Goal: Task Accomplishment & Management: Use online tool/utility

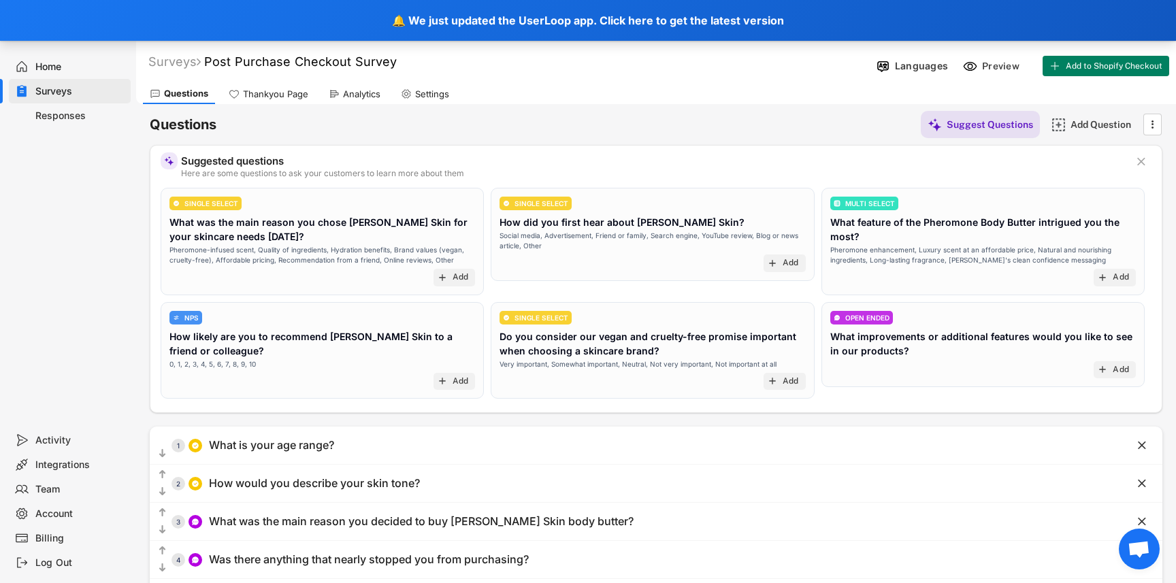
click at [346, 92] on div "Analytics" at bounding box center [361, 94] width 37 height 12
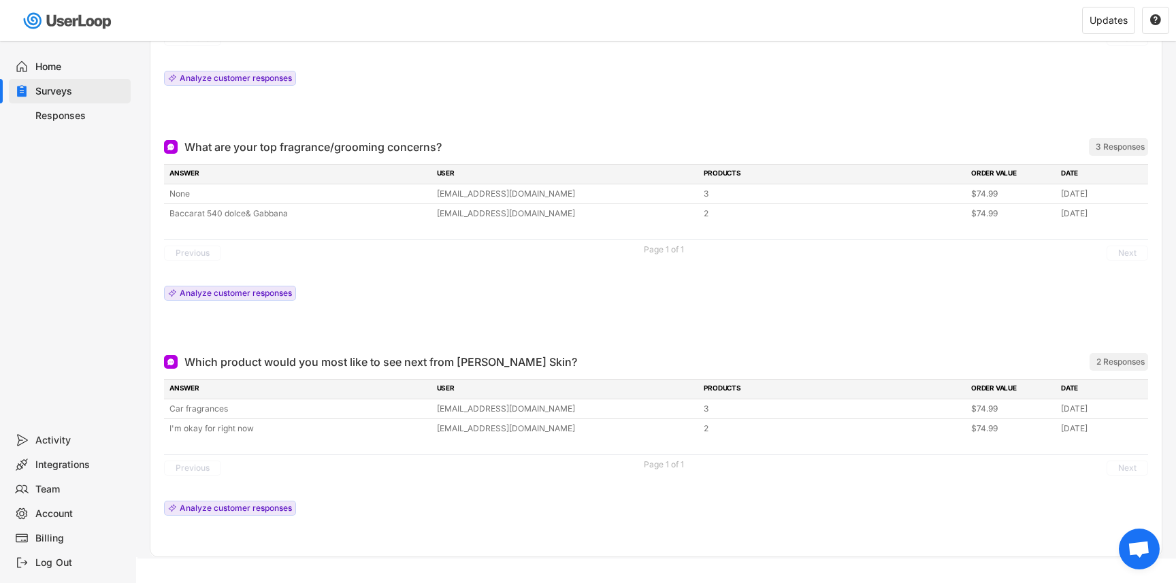
scroll to position [1112, 0]
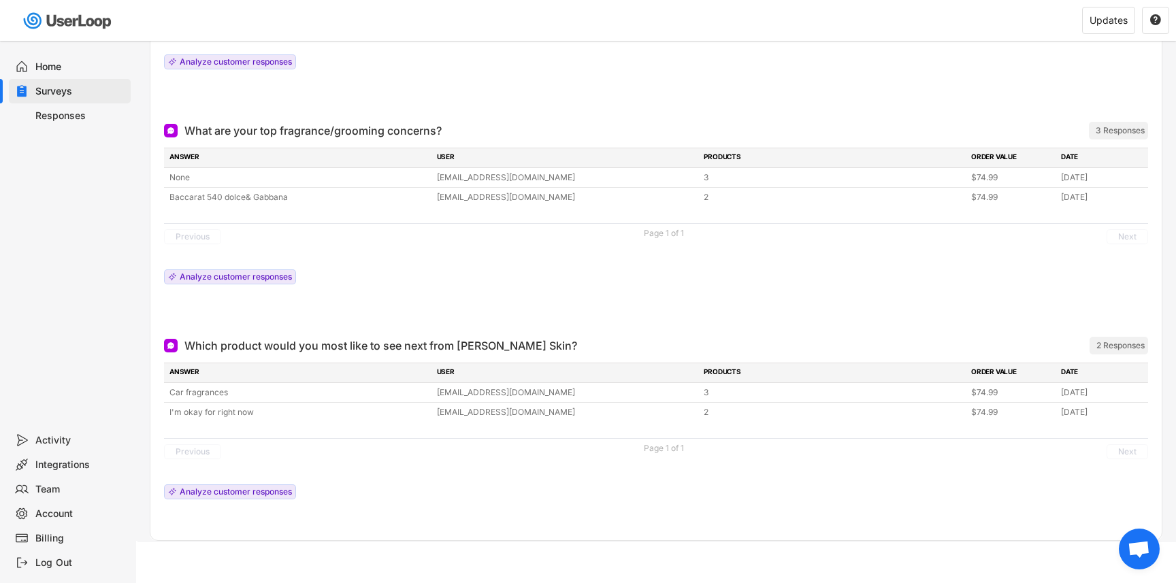
click at [56, 114] on div "Responses" at bounding box center [80, 116] width 90 height 13
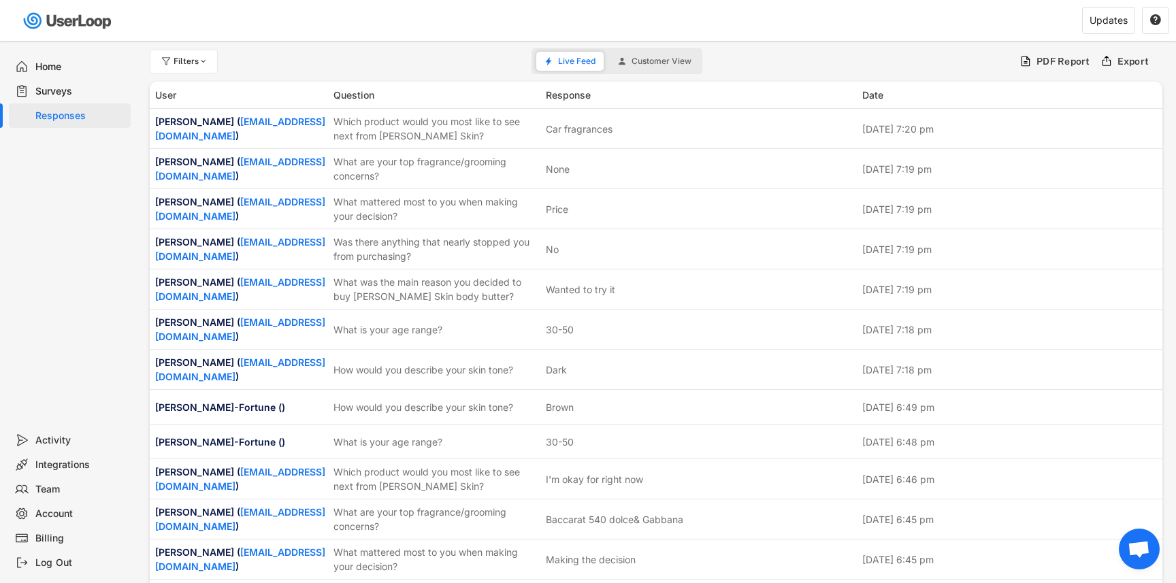
click at [48, 91] on div "Surveys" at bounding box center [80, 91] width 90 height 13
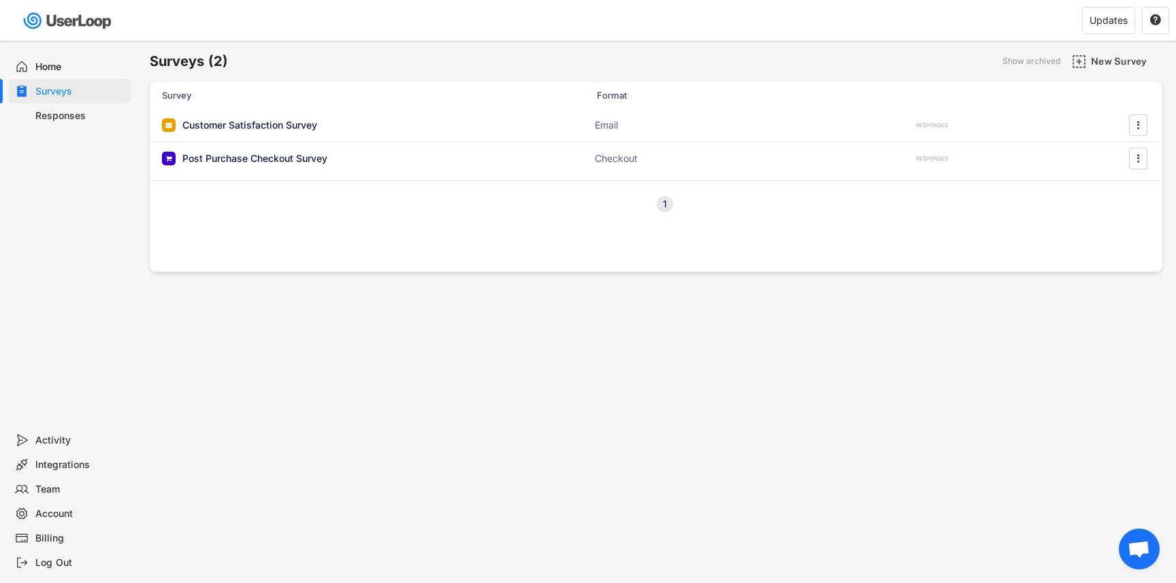
click at [66, 112] on div "Responses" at bounding box center [80, 116] width 90 height 13
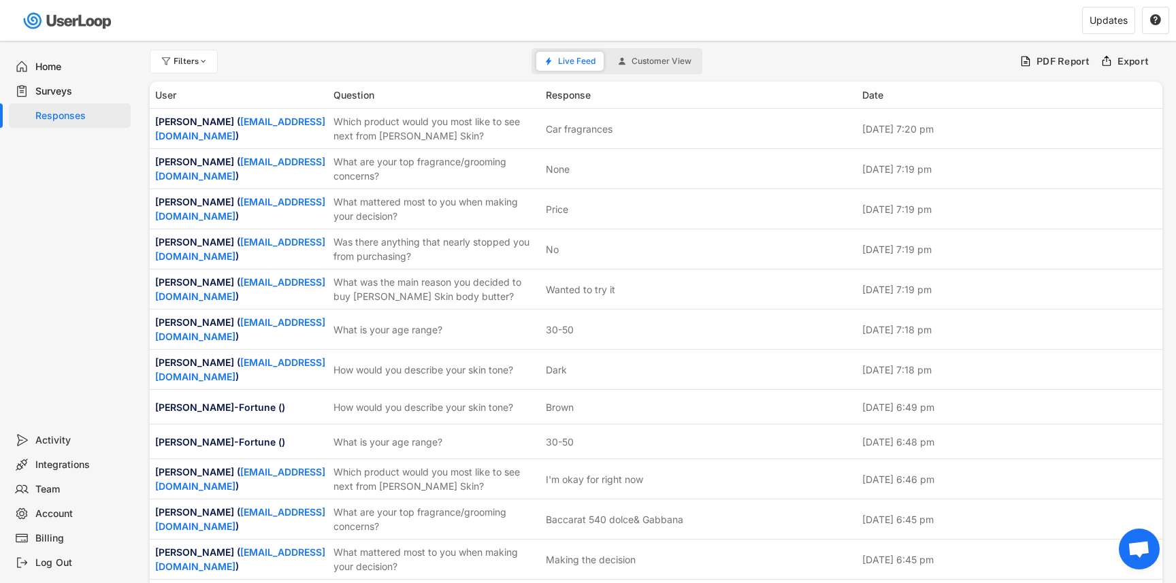
click at [70, 96] on div "Surveys" at bounding box center [80, 91] width 90 height 13
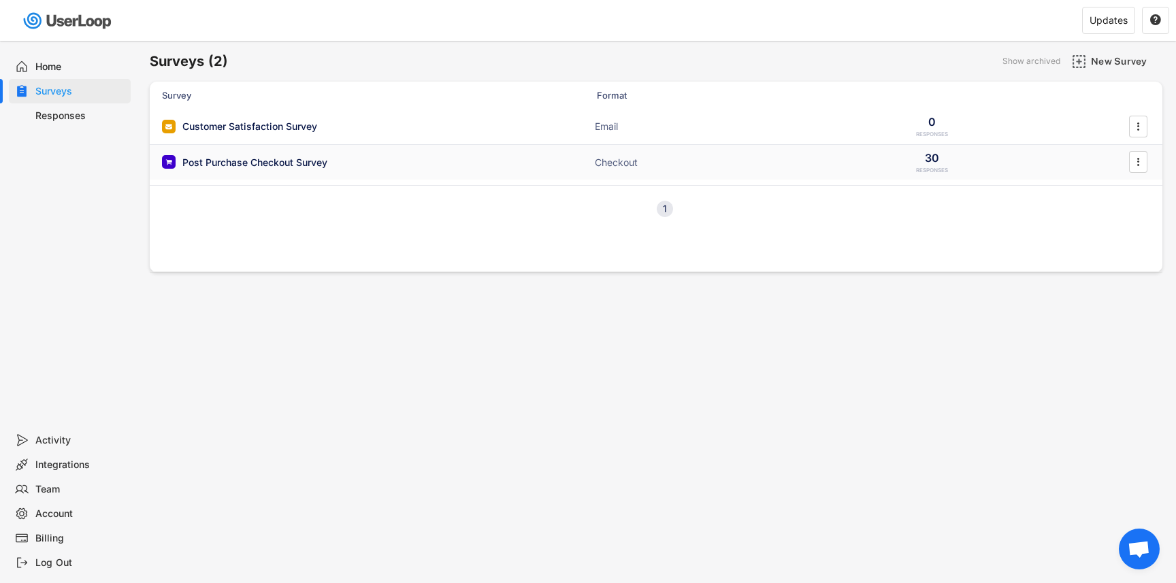
click at [263, 160] on div "Post Purchase Checkout Survey" at bounding box center [254, 163] width 145 height 14
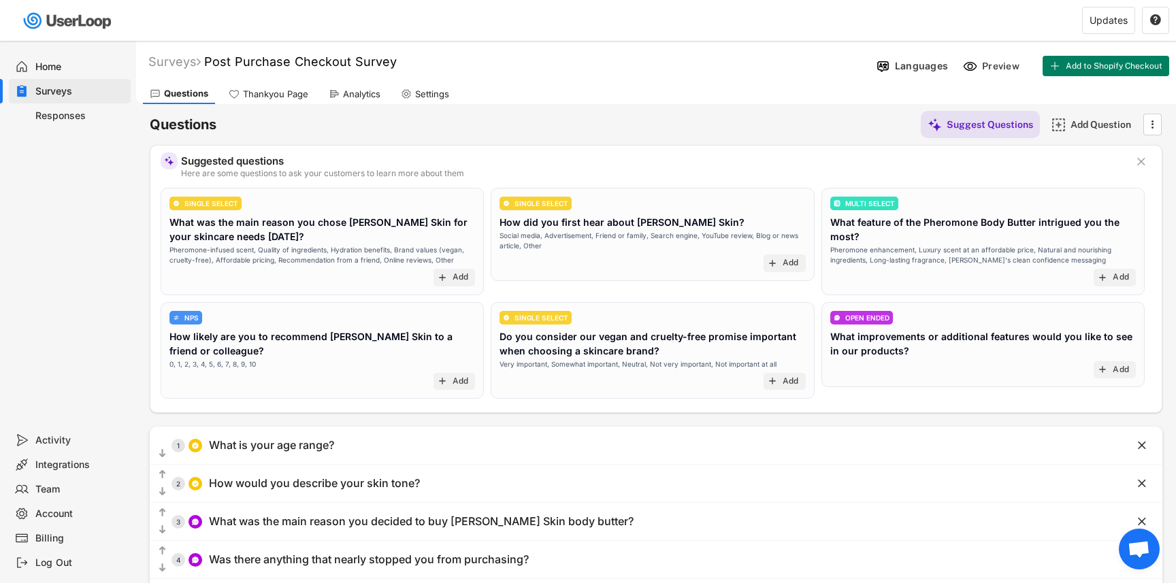
click at [369, 97] on div "Analytics" at bounding box center [361, 94] width 37 height 12
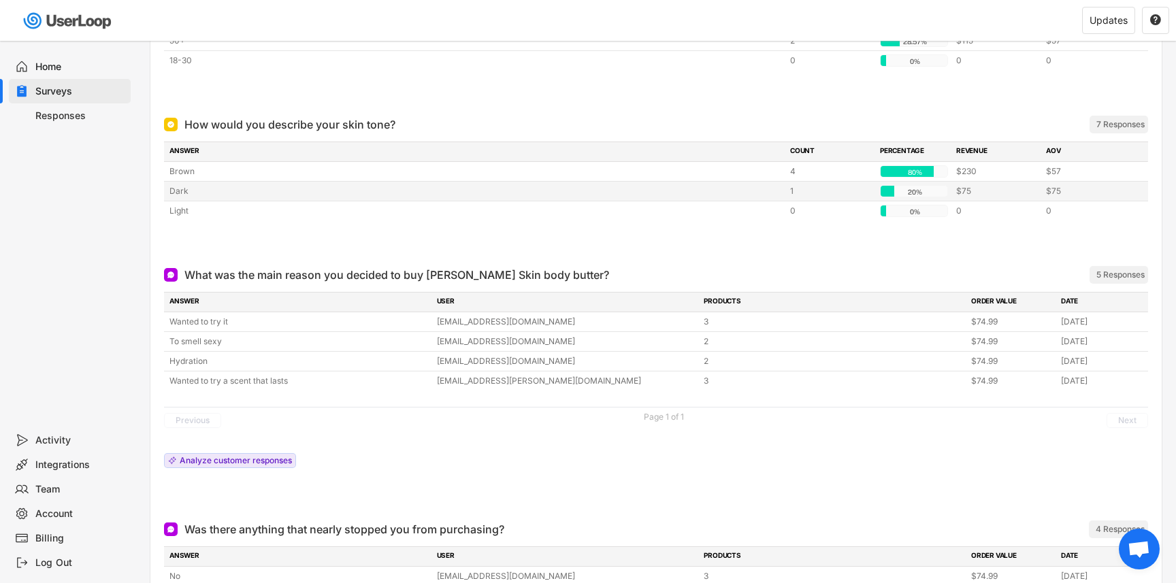
scroll to position [267, 0]
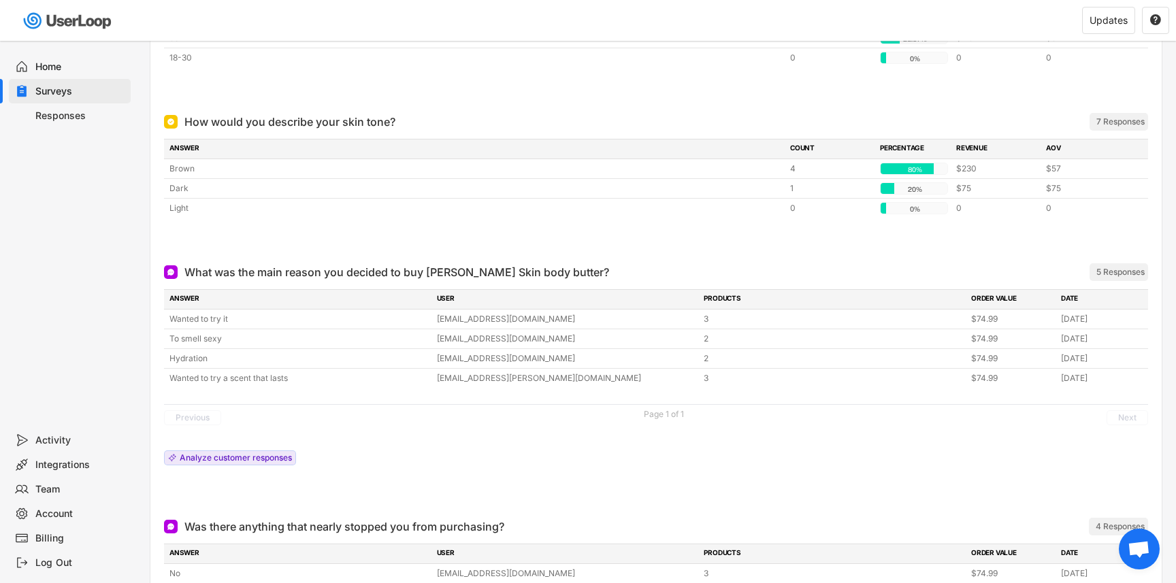
click at [80, 115] on div "Responses" at bounding box center [80, 116] width 90 height 13
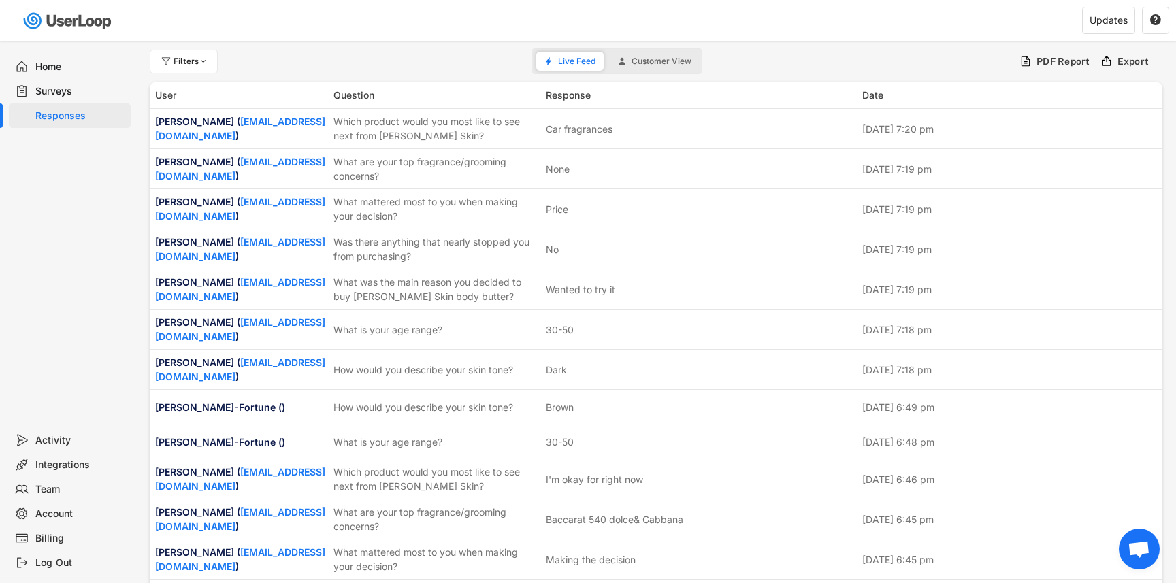
click at [63, 93] on div "Surveys" at bounding box center [80, 91] width 90 height 13
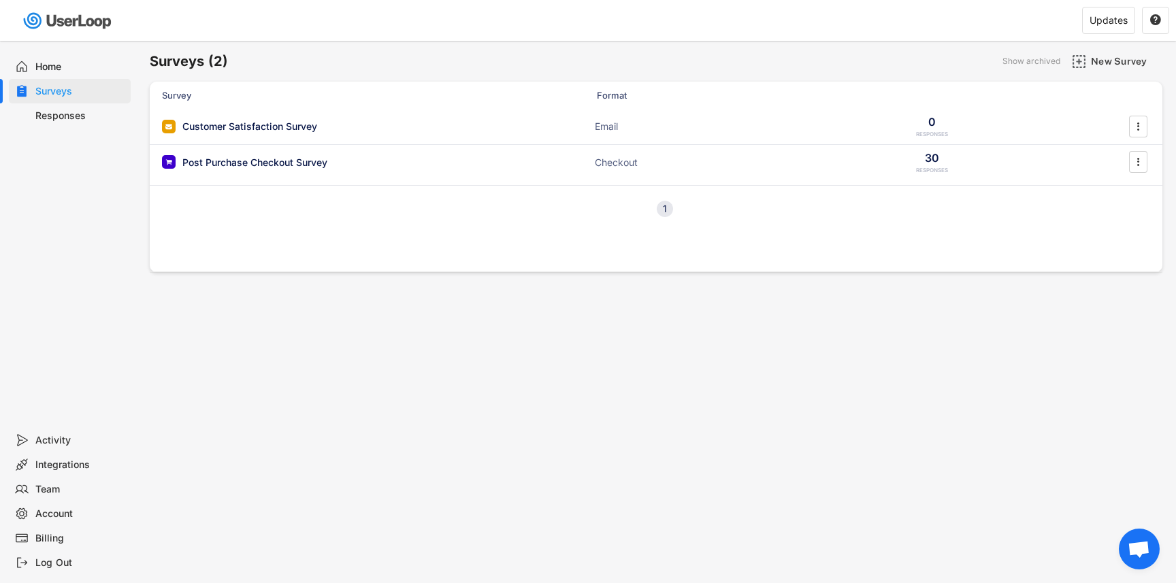
click at [63, 93] on div "Surveys" at bounding box center [80, 91] width 90 height 13
click at [322, 165] on div "Post Purchase Checkout Survey" at bounding box center [254, 163] width 145 height 14
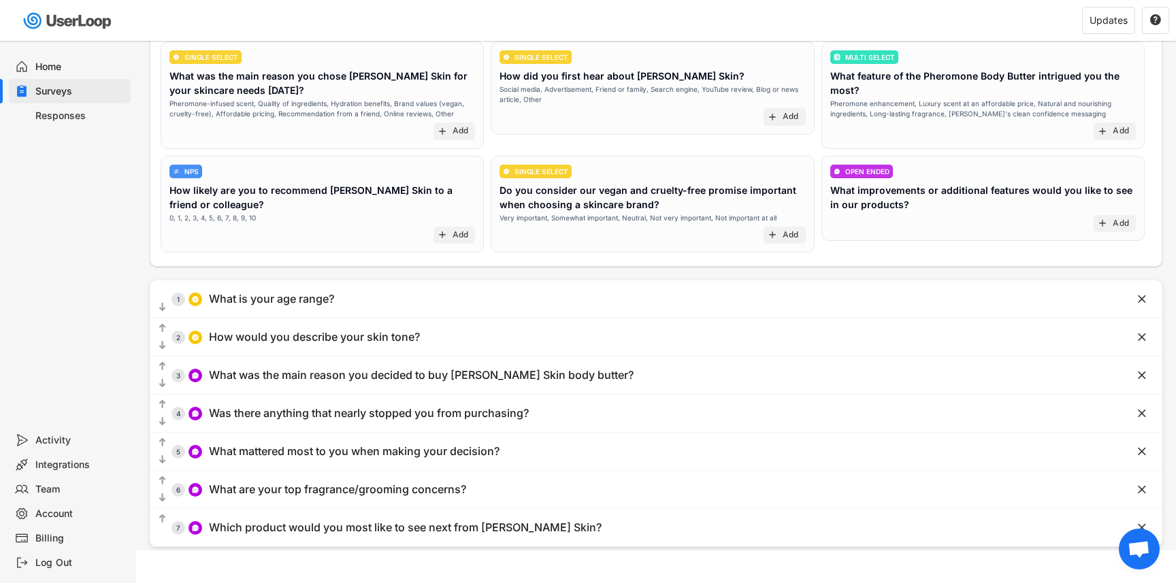
scroll to position [154, 0]
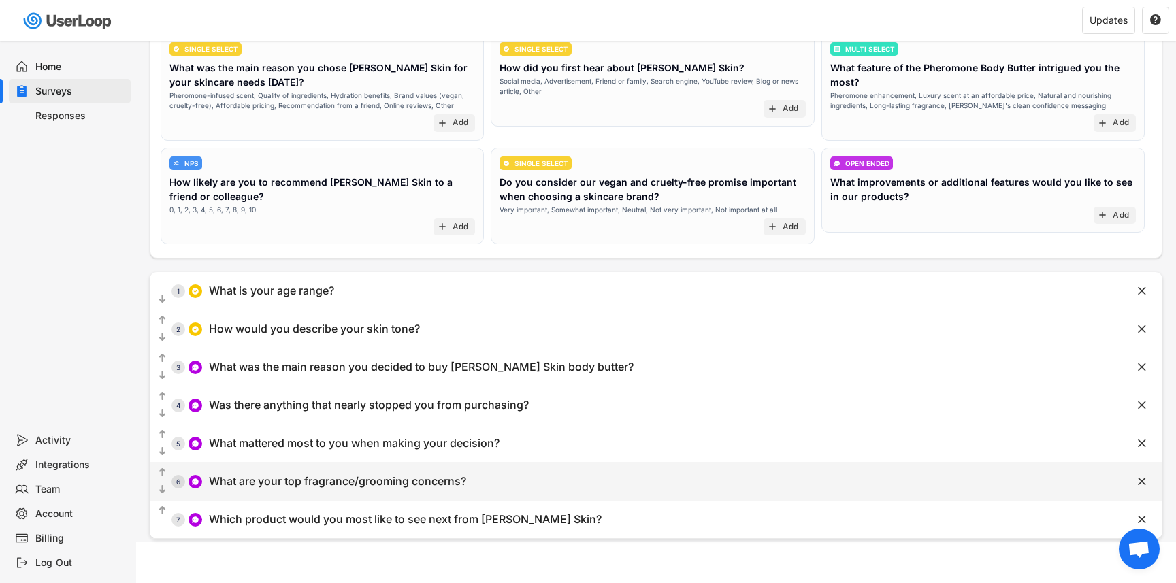
click at [325, 486] on div "What are your top fragrance/grooming concerns?" at bounding box center [337, 481] width 257 height 14
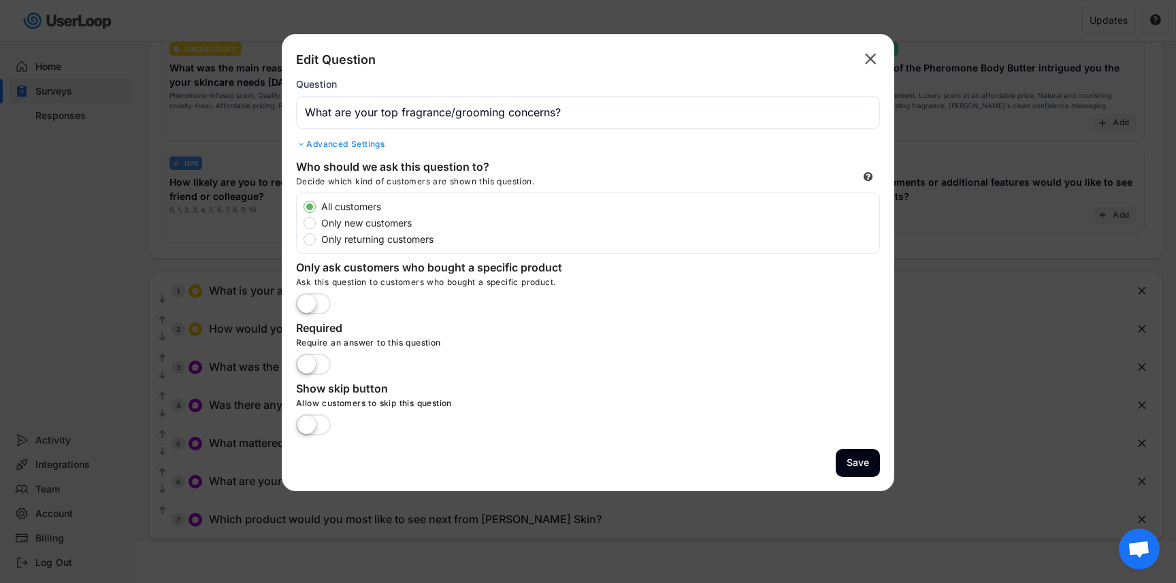
click at [366, 142] on div "Advanced Settings" at bounding box center [588, 144] width 584 height 11
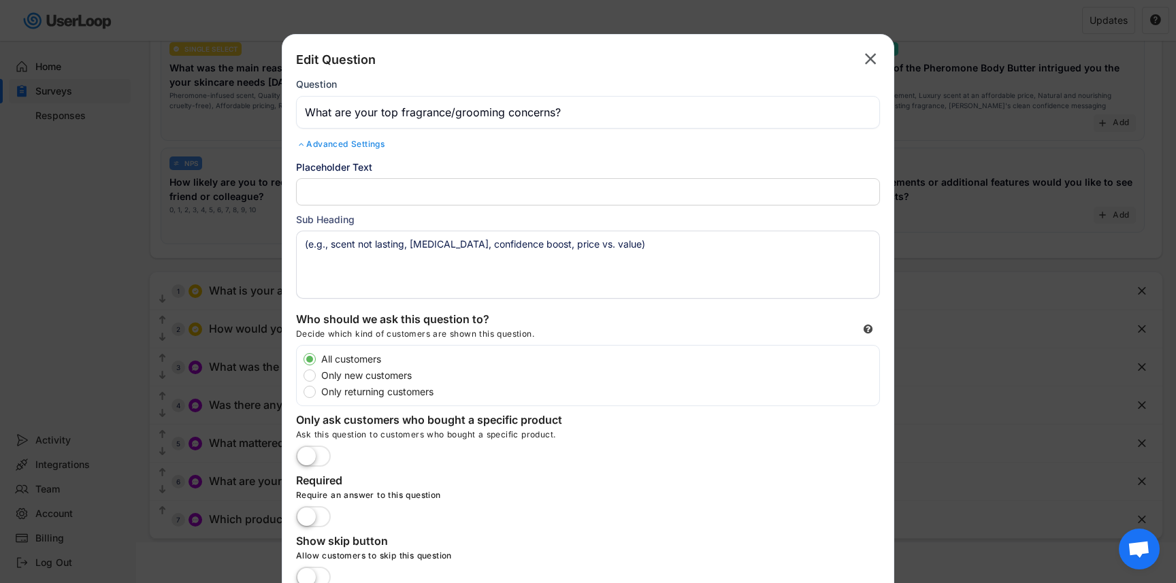
click at [397, 244] on textarea "(e.g., scent not lasting, [MEDICAL_DATA], confidence boost, price vs. value)" at bounding box center [588, 265] width 584 height 68
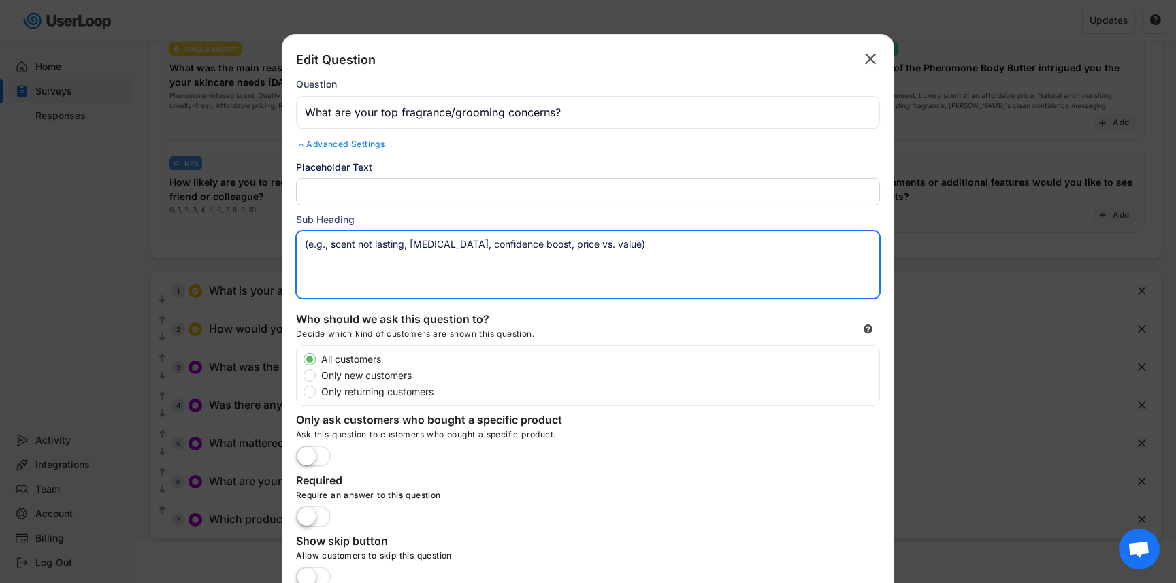
click at [463, 252] on textarea "(e.g., scent not lasting, [MEDICAL_DATA], confidence boost, price vs. value)" at bounding box center [588, 265] width 584 height 68
click at [463, 281] on textarea "(e.g., scent not lasting, [MEDICAL_DATA], confidence boost, price vs. value)" at bounding box center [588, 265] width 584 height 68
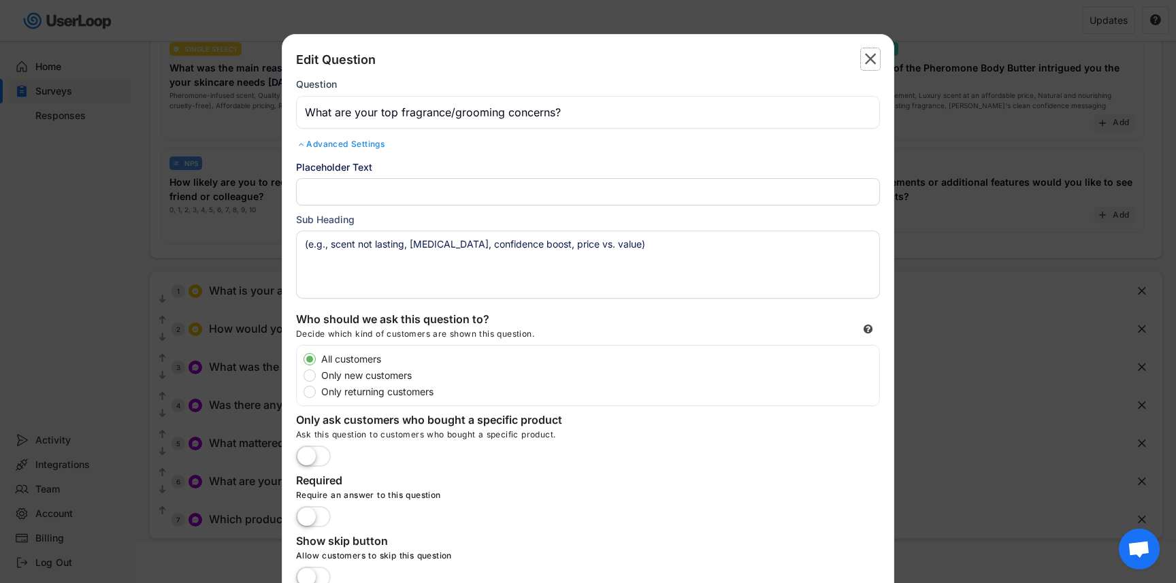
click at [868, 56] on text "" at bounding box center [871, 59] width 12 height 20
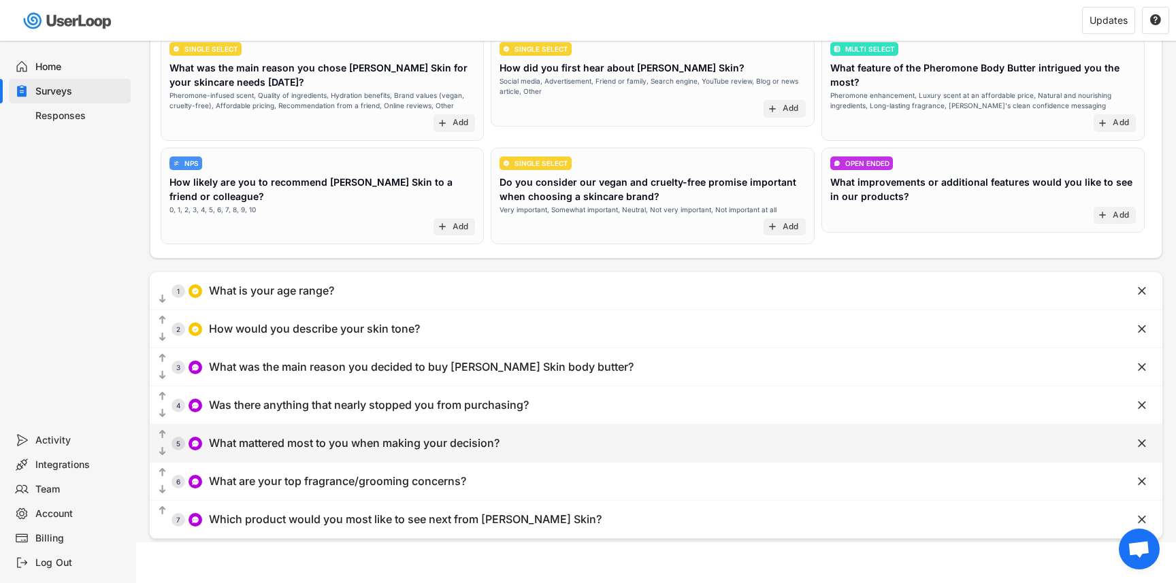
click at [284, 444] on div "What mattered most to you when making your decision?" at bounding box center [354, 443] width 290 height 14
type input "What mattered most to you when making your decision?"
type textarea "(e.g., lasting power, premium scent, confidence boost, reviews/social proof)"
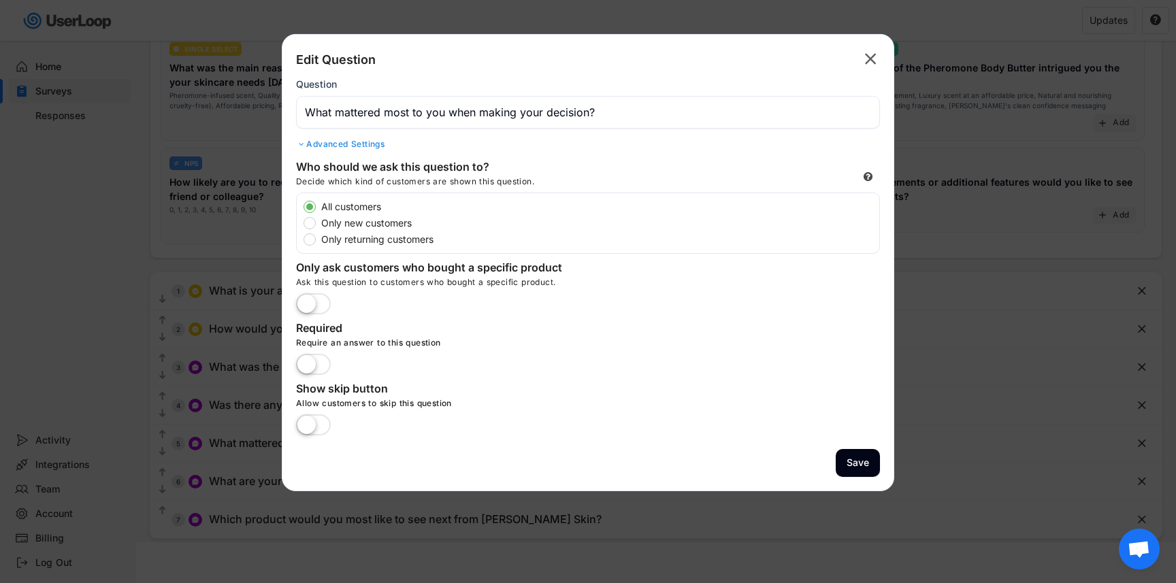
click at [359, 141] on div "Advanced Settings" at bounding box center [588, 144] width 584 height 11
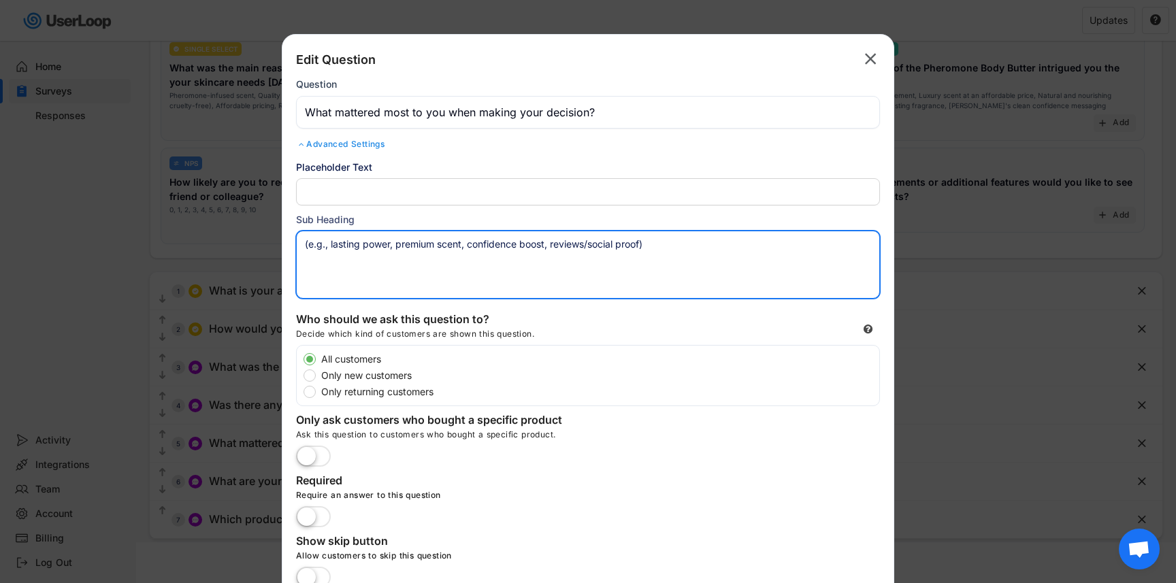
click at [409, 254] on textarea "(e.g., lasting power, premium scent, confidence boost, reviews/social proof)" at bounding box center [588, 265] width 584 height 68
click at [465, 261] on textarea "(e.g., lasting power, premium scent, confidence boost, reviews/social proof)" at bounding box center [588, 265] width 584 height 68
click at [546, 241] on textarea "(e.g., lasting power, premium scent, confidence boost, reviews/social proof)" at bounding box center [588, 265] width 584 height 68
click at [869, 50] on text "" at bounding box center [871, 59] width 12 height 20
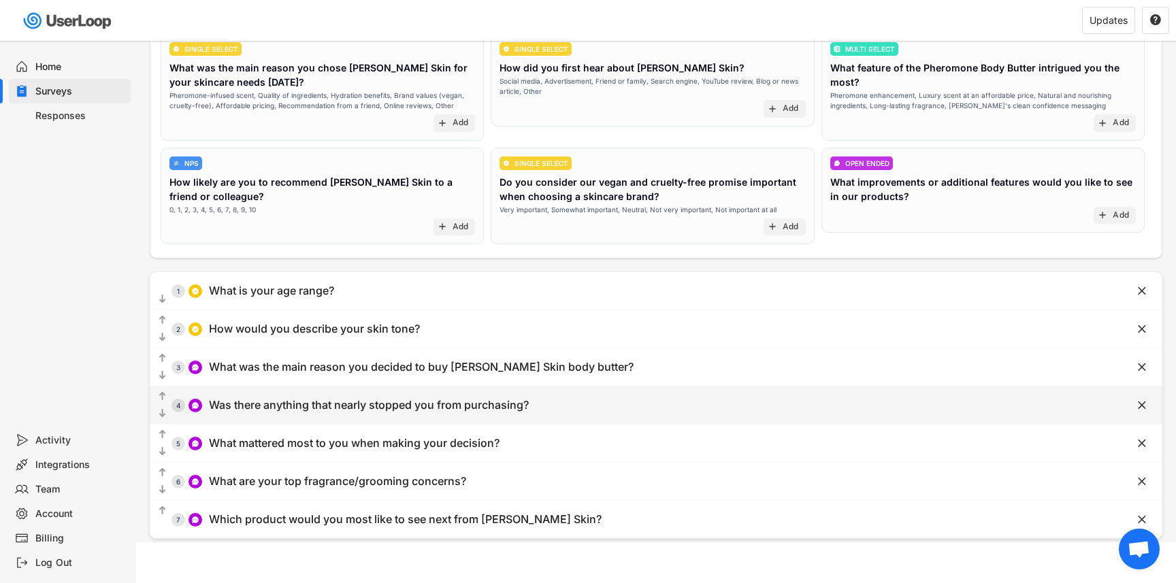
click at [307, 403] on div "Was there anything that nearly stopped you from purchasing?" at bounding box center [369, 405] width 320 height 14
type input "Was there anything that nearly stopped you from purchasing?"
type textarea "(e.g., price, shipping time, trust in quality, skepticism about pheromones)"
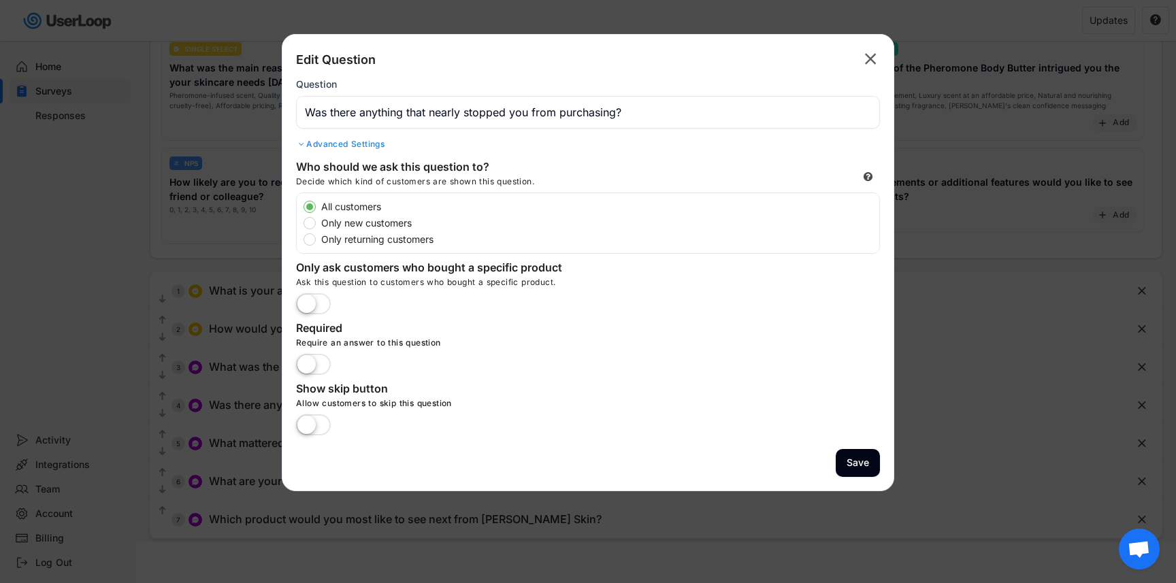
click at [322, 139] on div "Advanced Settings" at bounding box center [588, 144] width 584 height 11
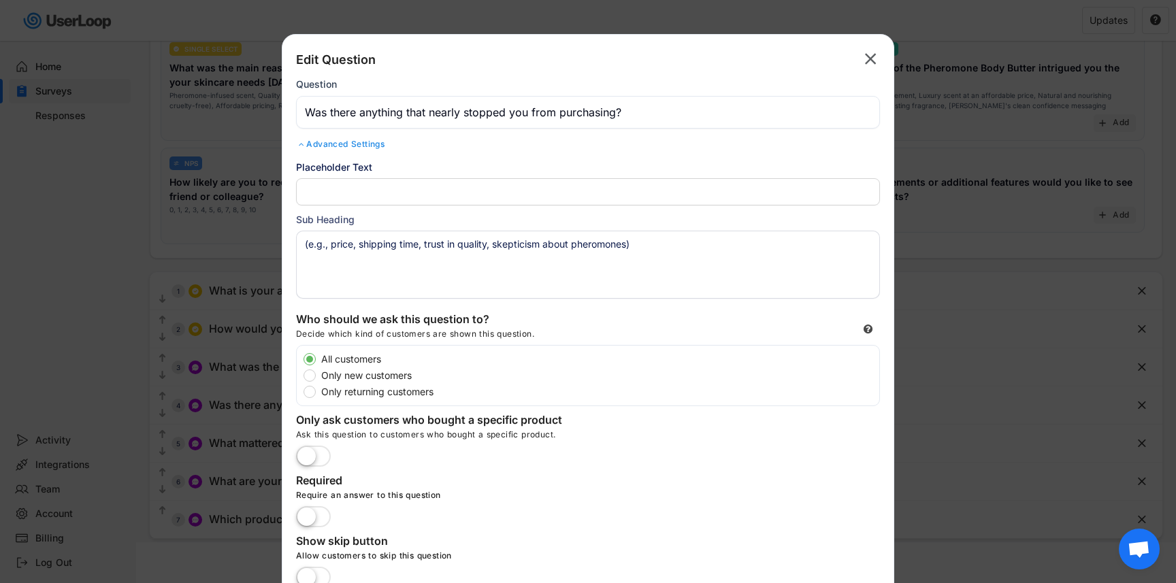
click at [869, 60] on text "" at bounding box center [871, 59] width 12 height 20
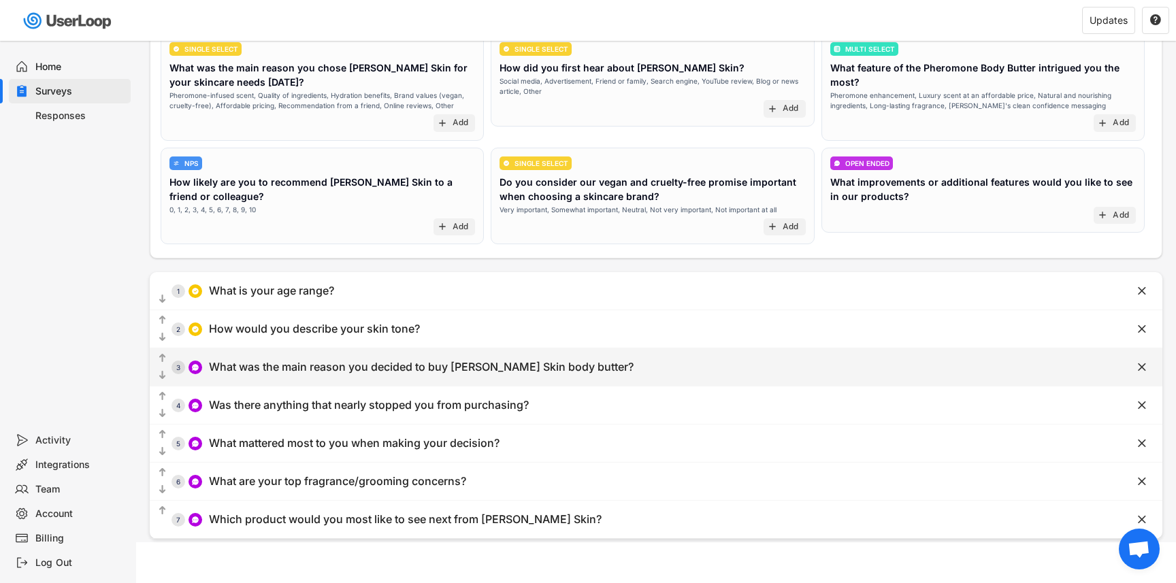
click at [311, 365] on div "What was the main reason you decided to buy [PERSON_NAME] Skin body butter?" at bounding box center [421, 367] width 425 height 14
type input "What was the main reason you decided to buy [PERSON_NAME] Skin body butter?"
type textarea "(e.g., long-lasting scent, designer-inspired fragrance, pheromones, hydration, …"
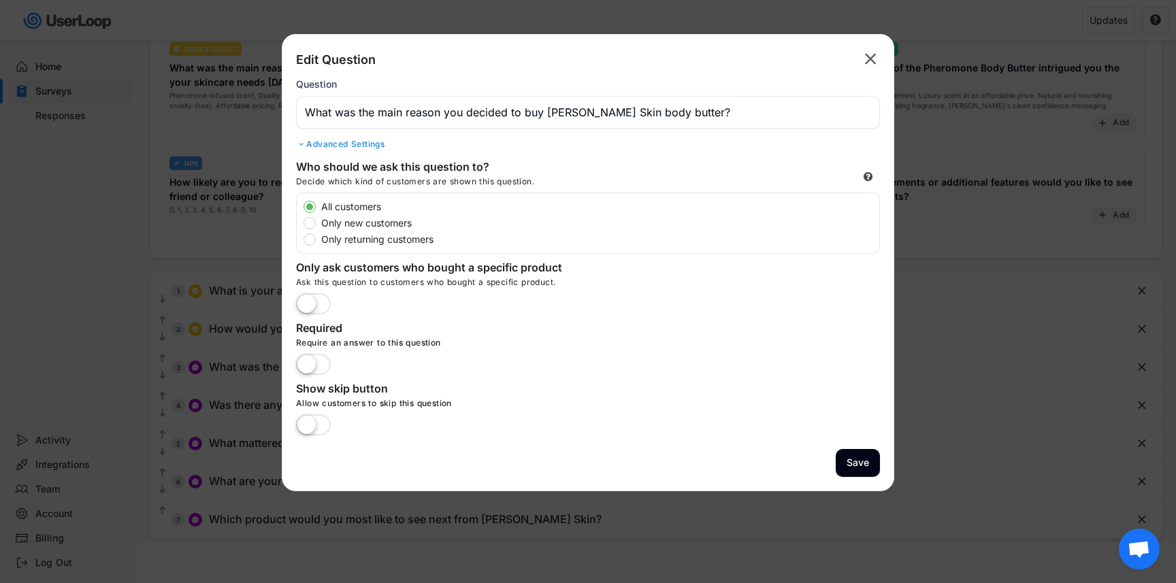
click at [365, 133] on div "Edit Question  Question Advanced Settings Placeholder Text Sub Heading (e.g., …" at bounding box center [588, 100] width 584 height 105
click at [345, 150] on div "Edit Question  Question Advanced Settings Placeholder Text Sub Heading (e.g., …" at bounding box center [588, 100] width 584 height 105
click at [352, 143] on div "Advanced Settings" at bounding box center [588, 144] width 584 height 11
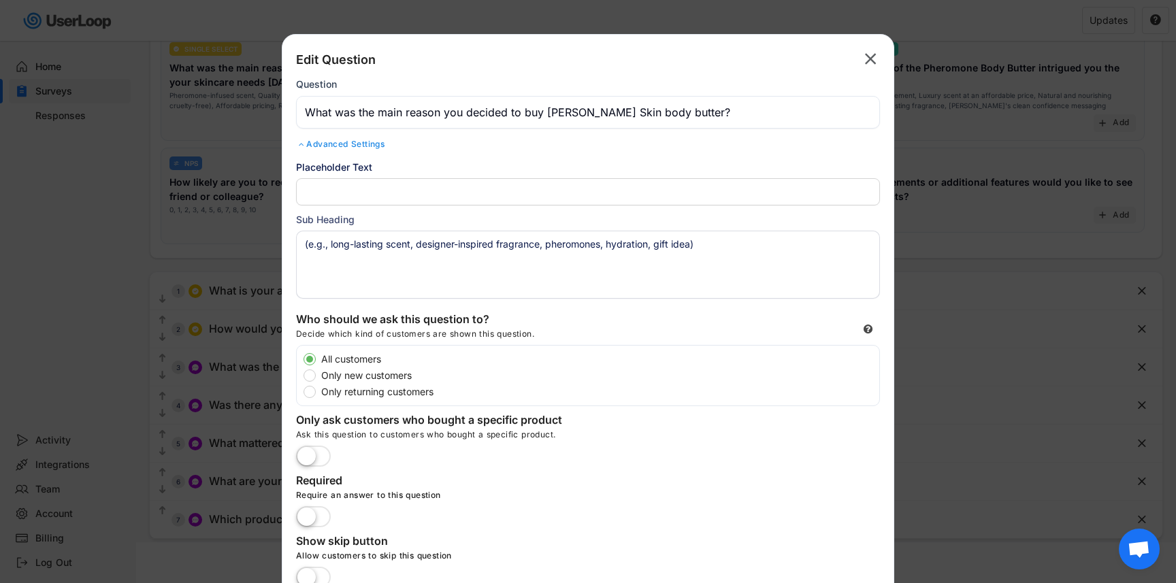
click at [869, 59] on text "" at bounding box center [871, 59] width 12 height 20
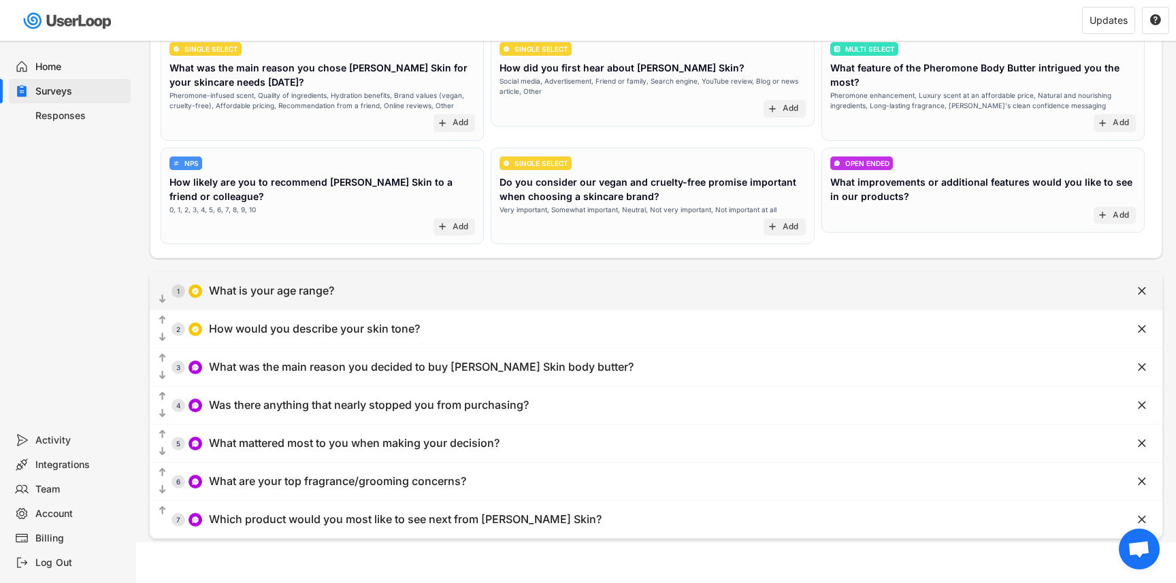
click at [342, 288] on div "  1 What is your age range?" at bounding box center [622, 291] width 944 height 31
type input "What is your age range?"
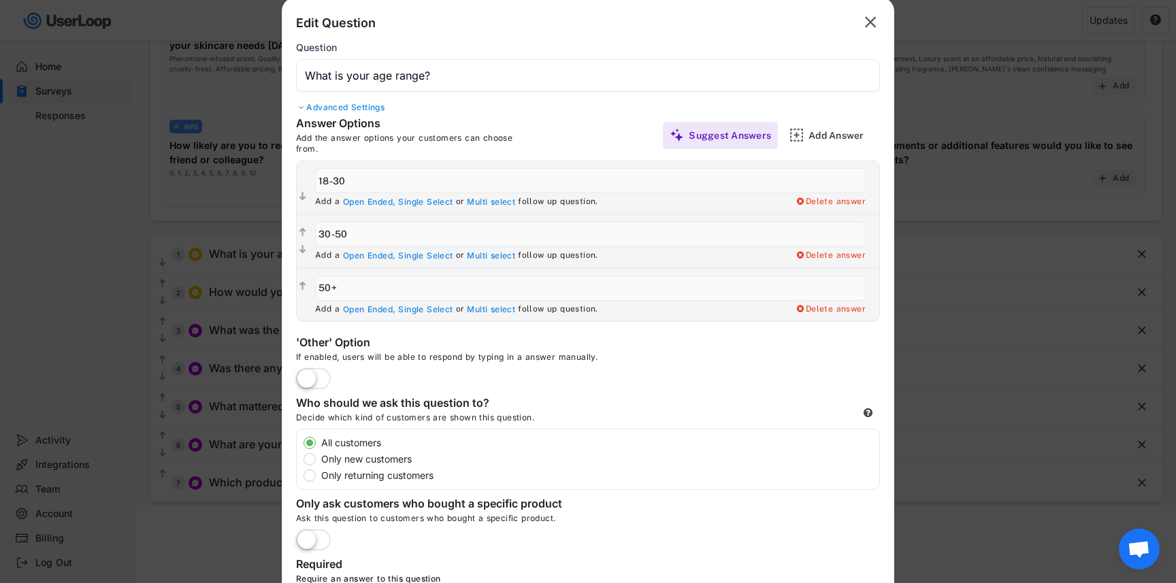
scroll to position [193, 0]
click at [829, 133] on div "Add Answer" at bounding box center [842, 133] width 68 height 12
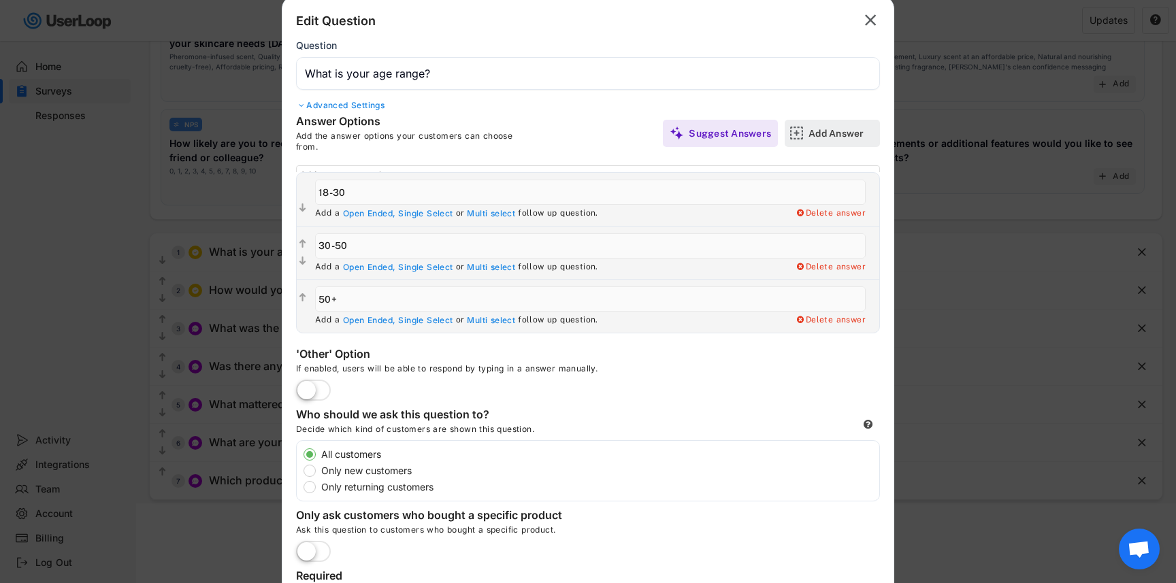
scroll to position [0, 0]
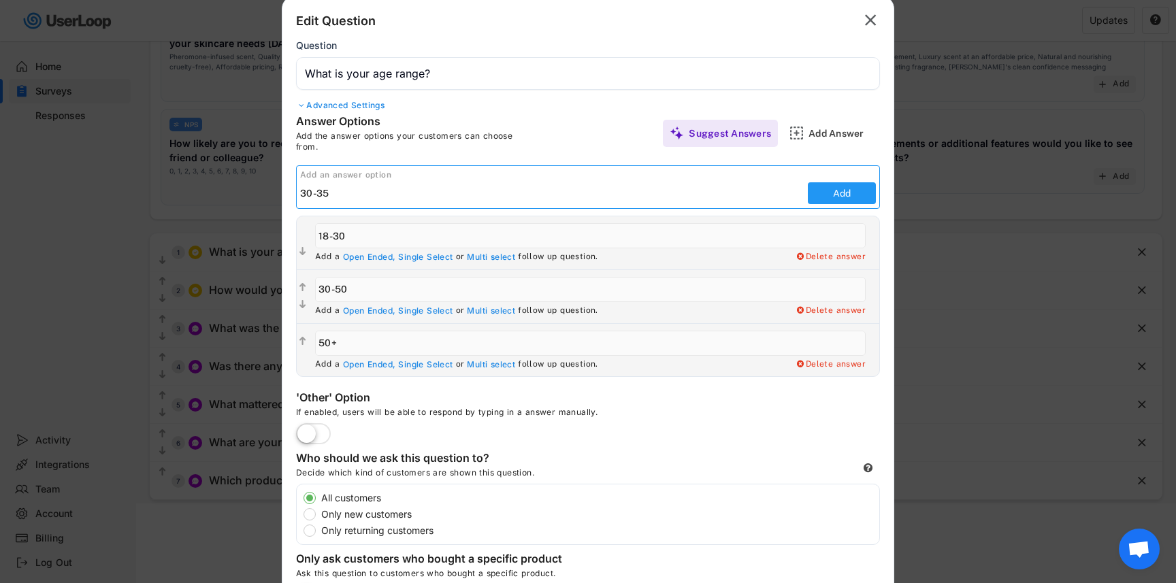
type input "30-35"
click at [846, 187] on button "Add" at bounding box center [842, 193] width 68 height 22
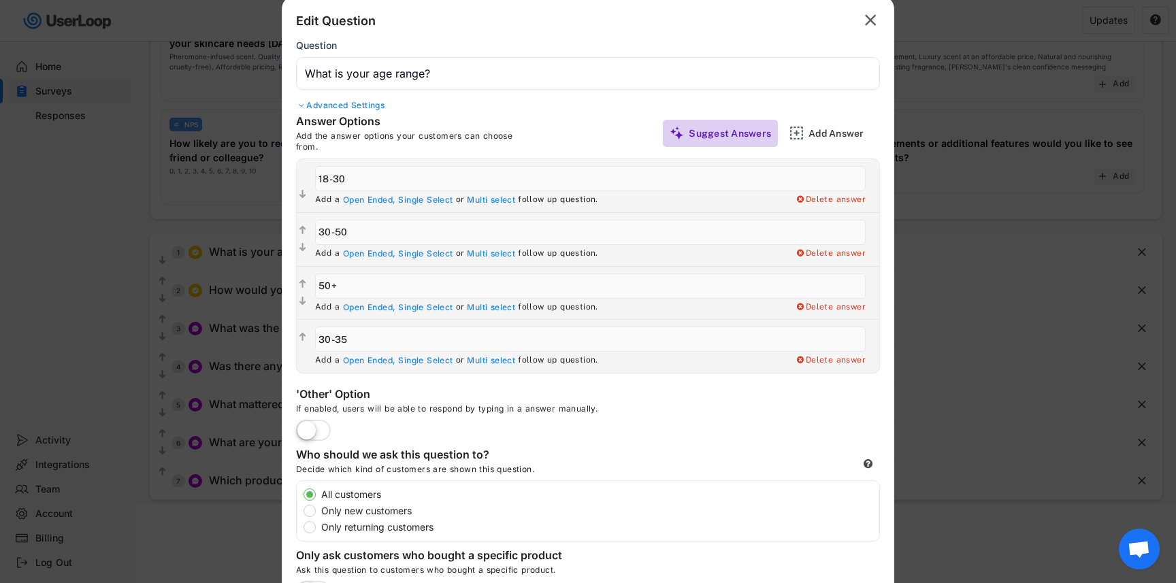
click at [711, 133] on div "Suggest Answers" at bounding box center [729, 133] width 82 height 12
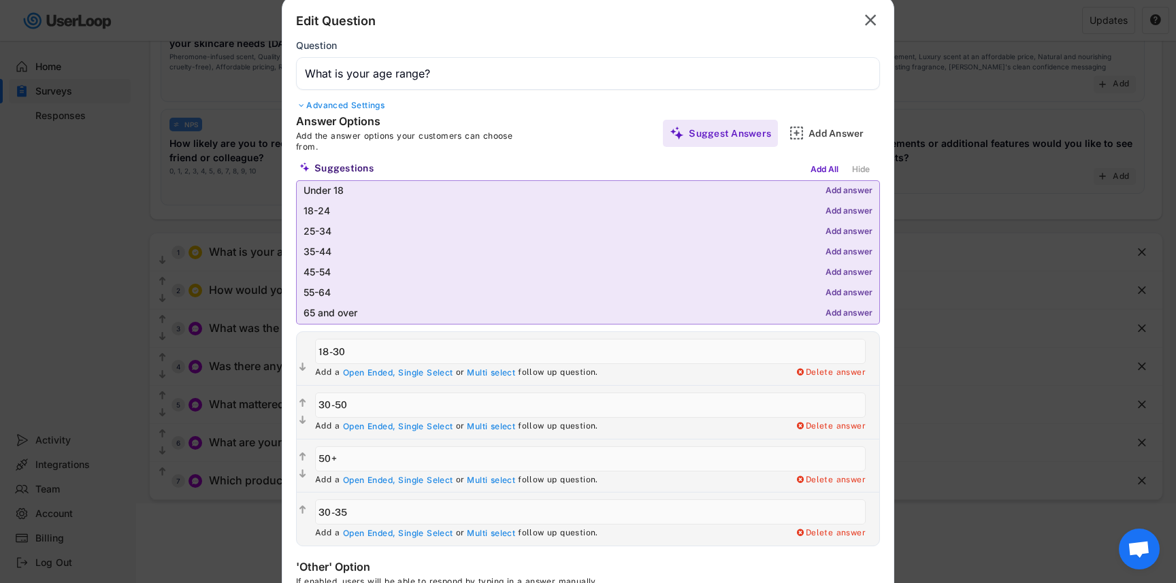
click at [848, 188] on div "Add answer" at bounding box center [848, 191] width 47 height 10
click at [845, 208] on div "Add answer" at bounding box center [848, 212] width 47 height 10
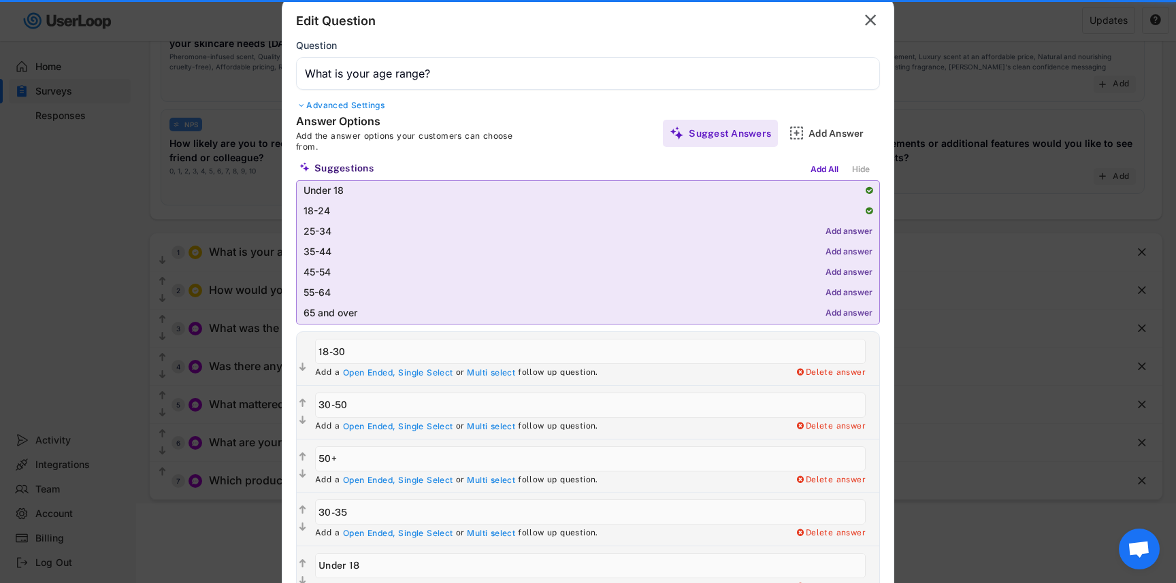
click at [845, 233] on div "Add answer" at bounding box center [848, 232] width 47 height 10
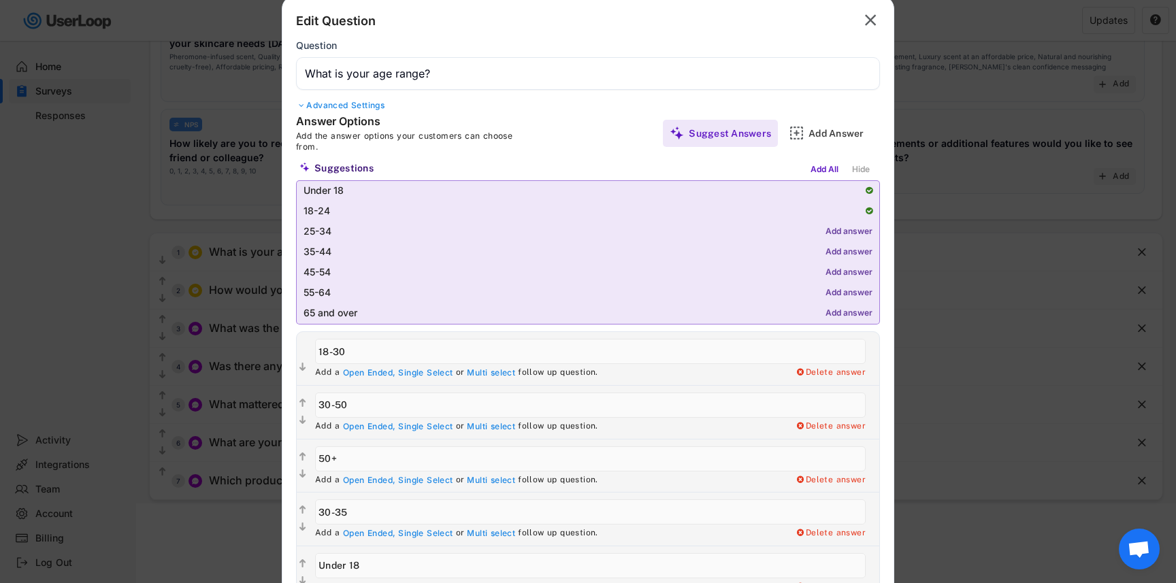
click at [845, 248] on div "Add answer" at bounding box center [848, 253] width 47 height 10
type input "25-34"
click at [849, 273] on div "Add answer" at bounding box center [848, 273] width 47 height 10
click at [848, 293] on div "Add answer" at bounding box center [848, 293] width 47 height 10
click at [848, 313] on div "Add answer" at bounding box center [848, 314] width 47 height 10
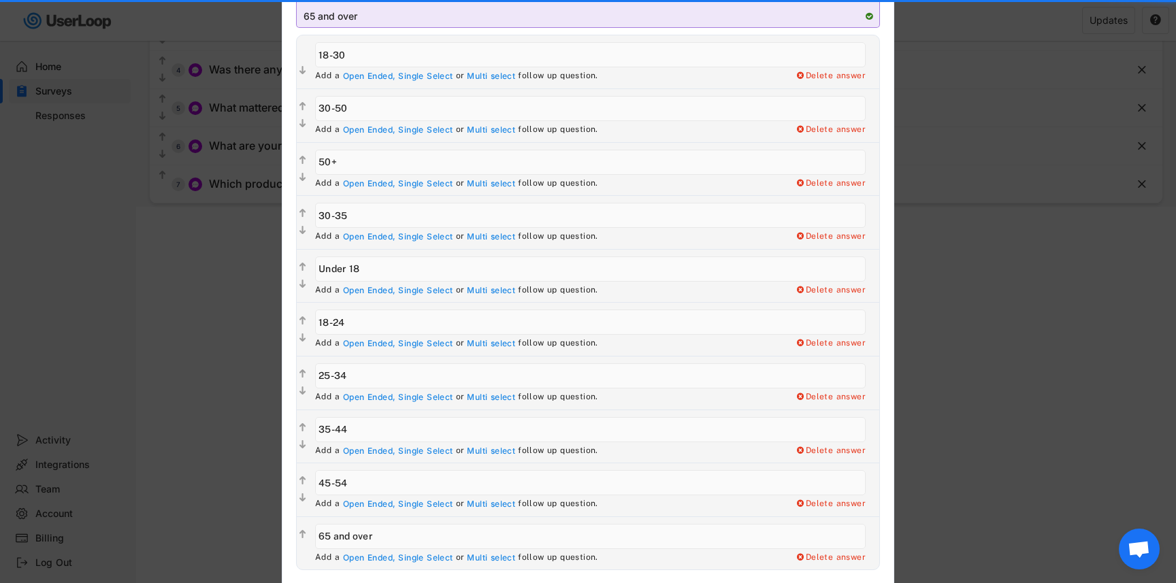
type input "55-64"
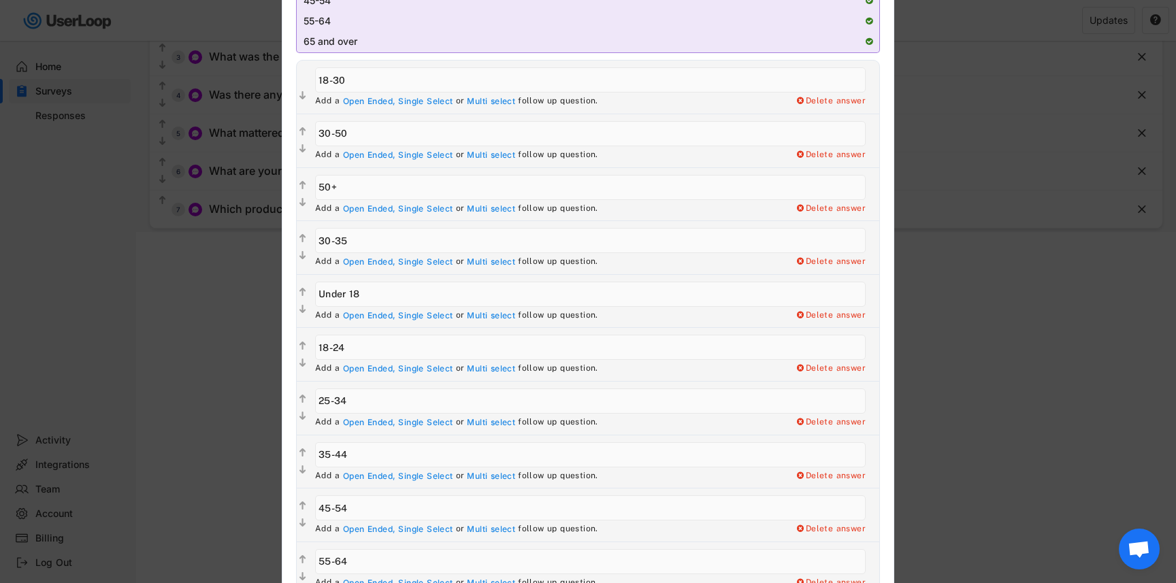
scroll to position [444, 0]
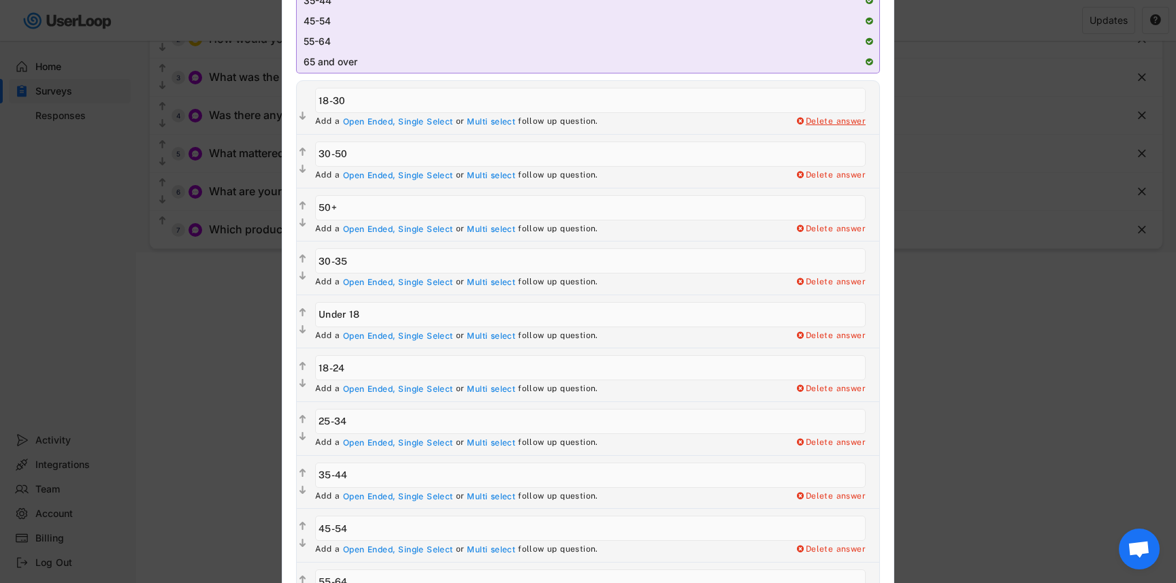
click at [840, 122] on div "Delete answer" at bounding box center [830, 121] width 71 height 11
click at [840, 122] on div "Yes, I want to delete this answer" at bounding box center [797, 121] width 137 height 11
type input "30-50"
type input "50+"
type input "30-35"
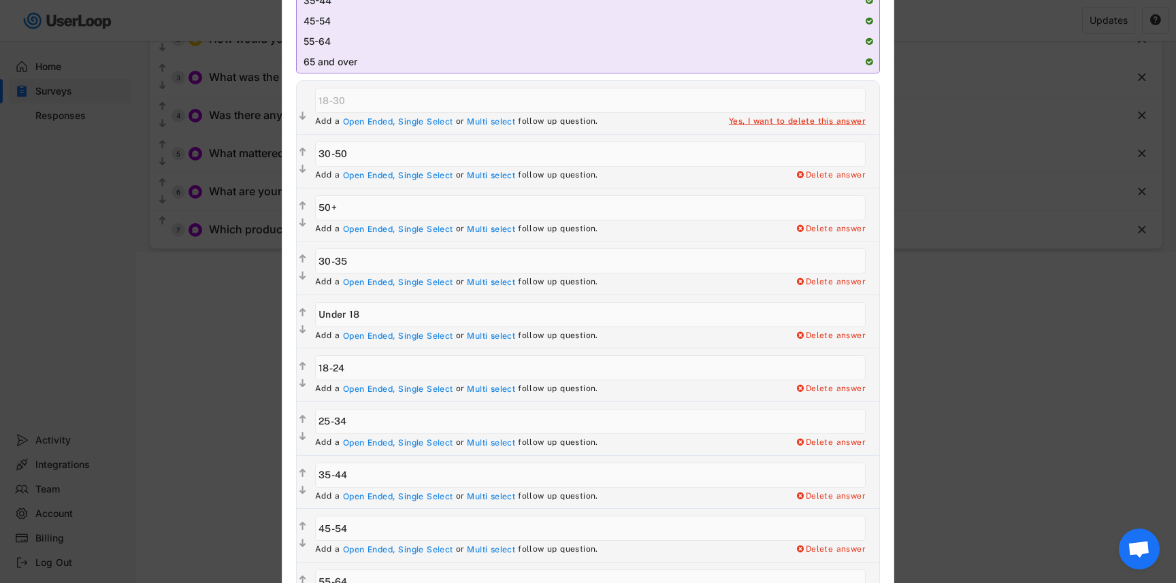
type input "Under 18"
type input "18-24"
type input "25-34"
type input "35-44"
type input "45-54"
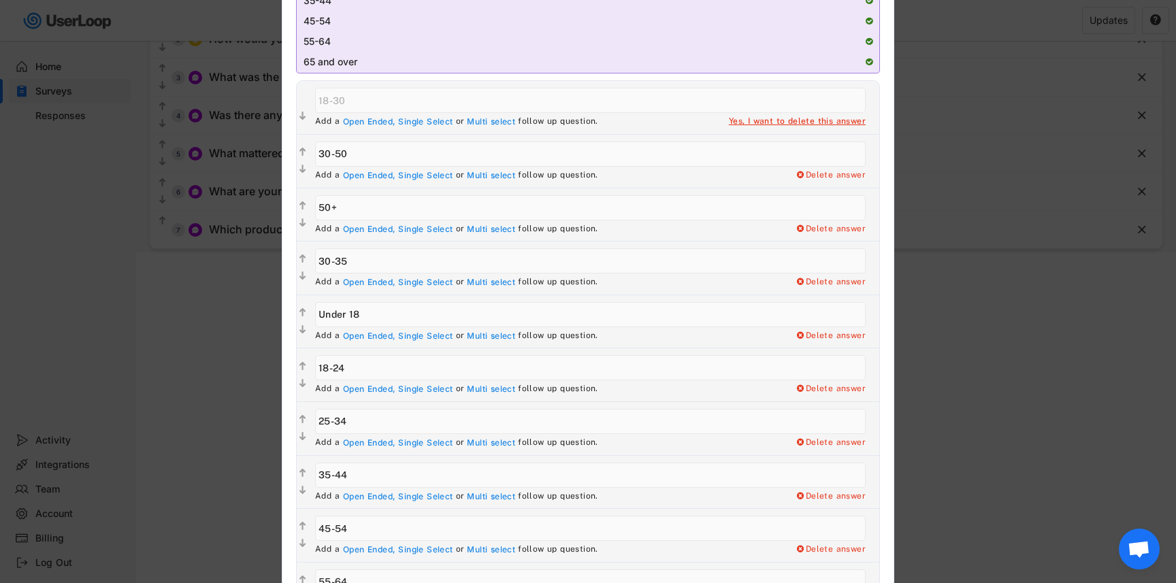
type input "55-64"
type input "65 and over"
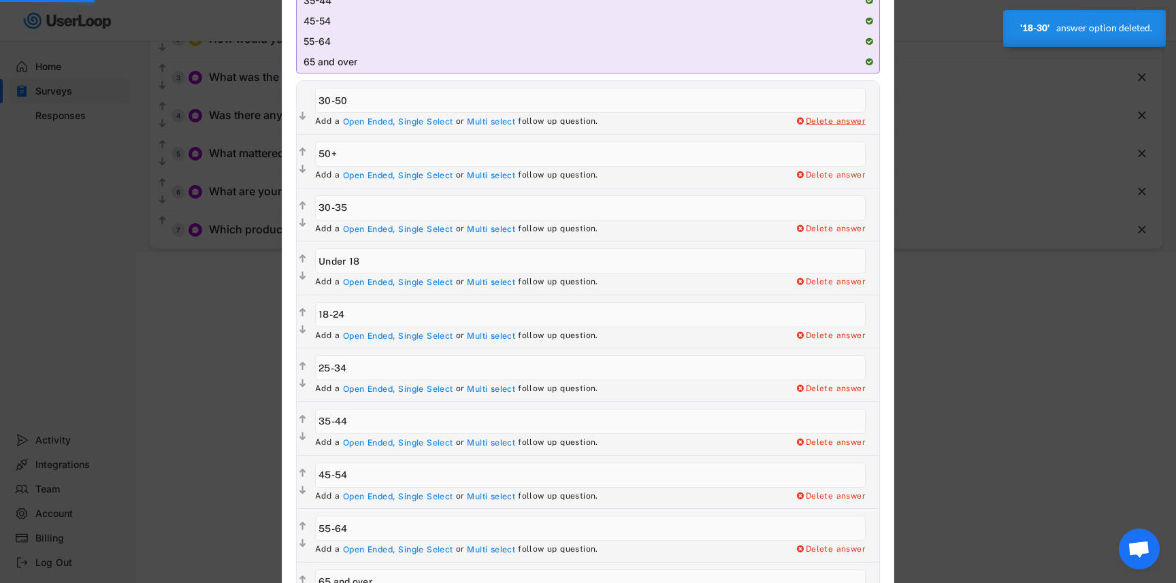
click at [840, 122] on div "Delete answer" at bounding box center [830, 121] width 71 height 11
click at [840, 122] on div "Yes, I want to delete this answer" at bounding box center [797, 121] width 137 height 11
click at [814, 121] on div "Yes, I want to delete this answer" at bounding box center [797, 121] width 137 height 11
click at [788, 121] on div "Yes, I want to delete this answer" at bounding box center [797, 121] width 137 height 11
click at [837, 176] on div "Delete answer" at bounding box center [830, 175] width 71 height 11
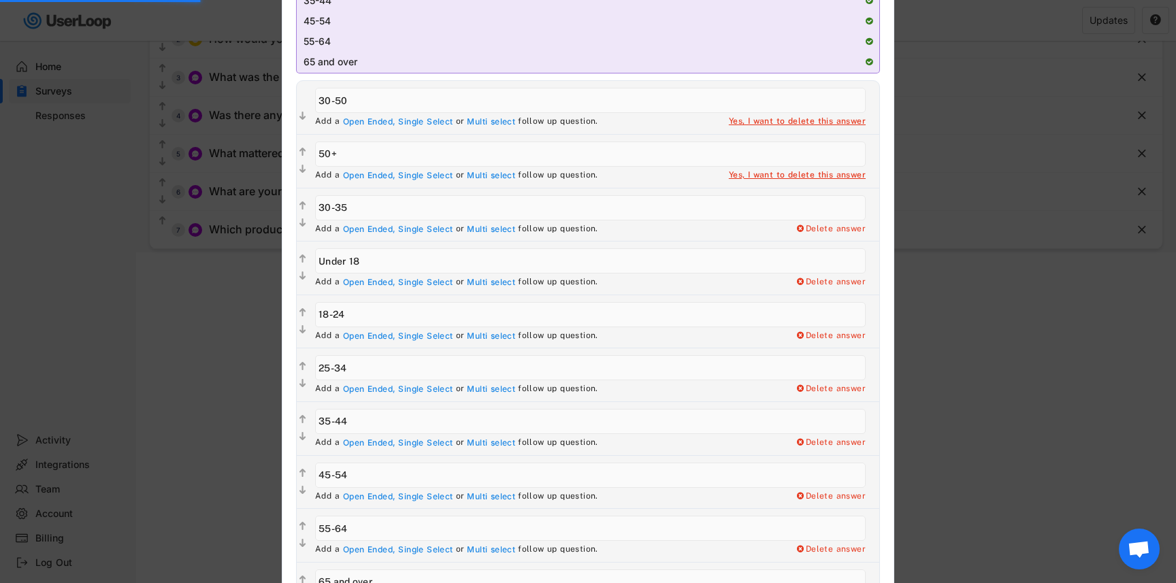
click at [821, 178] on div "Yes, I want to delete this answer" at bounding box center [797, 175] width 137 height 11
type input "30-35"
type input "Under 18"
type input "18-24"
type input "25-34"
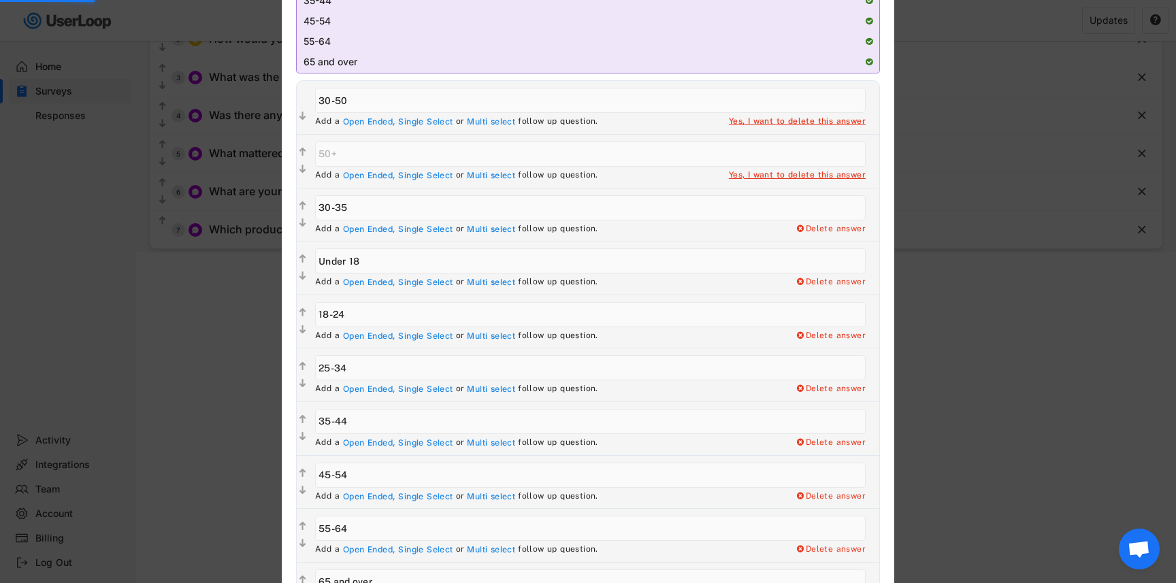
type input "35-44"
type input "45-54"
type input "55-64"
type input "65 and over"
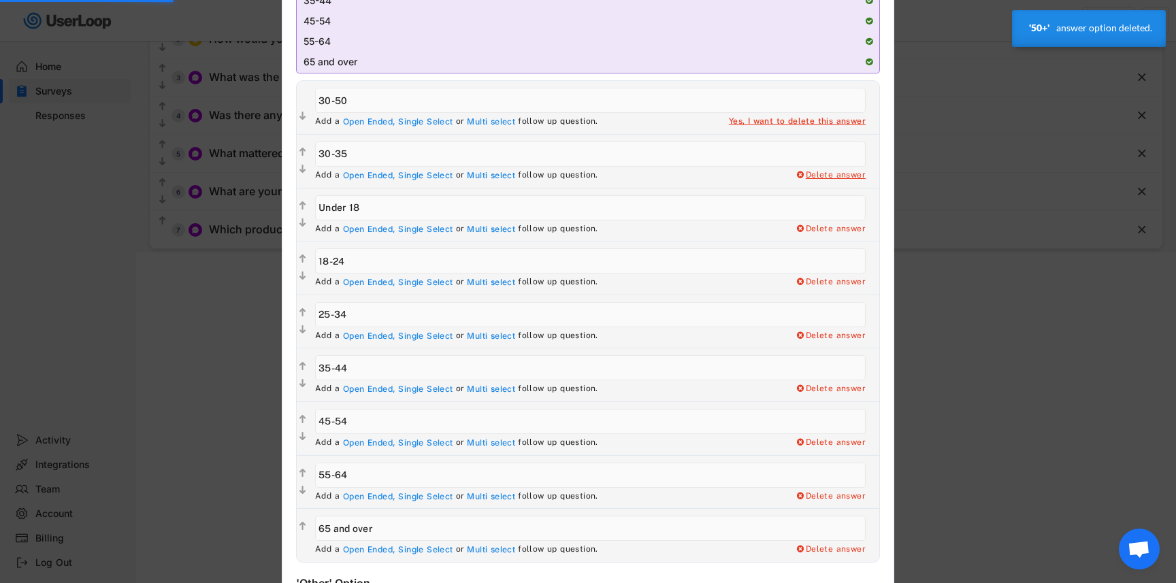
click at [829, 173] on div "Delete answer" at bounding box center [830, 175] width 71 height 11
click at [805, 176] on div "Yes, I want to delete this answer" at bounding box center [797, 175] width 137 height 11
type input "Under 18"
type input "18-24"
type input "25-34"
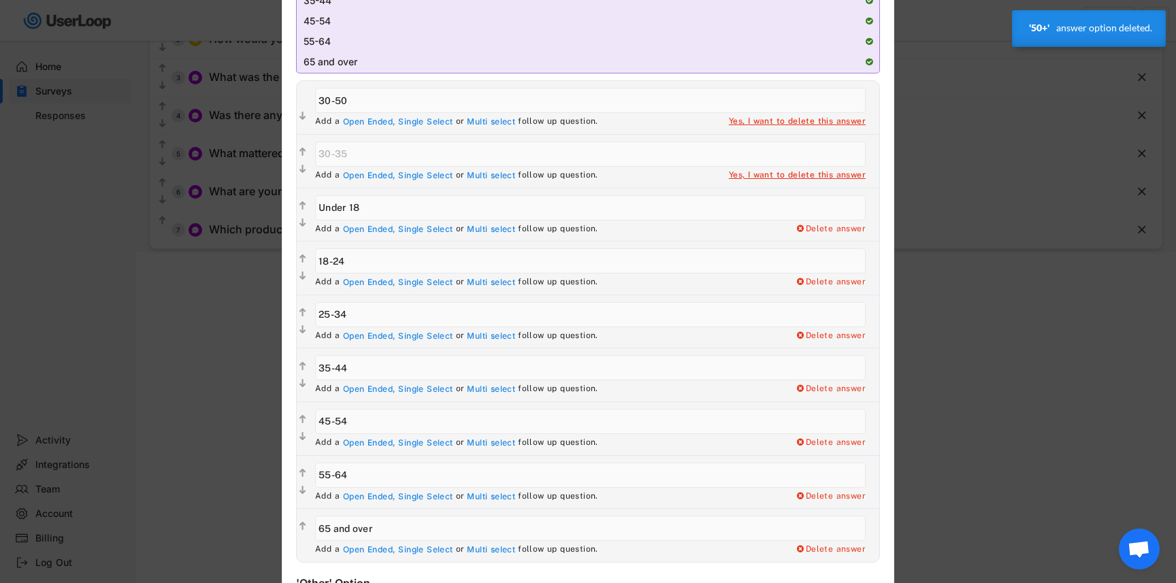
type input "35-44"
type input "45-54"
type input "55-64"
type input "65 and over"
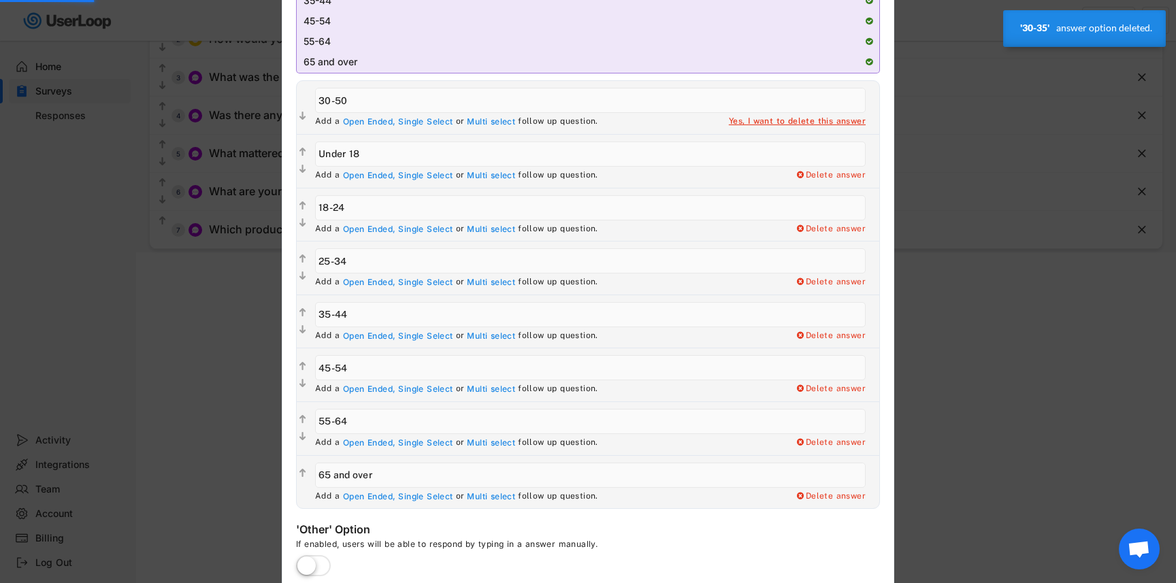
click at [812, 120] on div "Yes, I want to delete this answer" at bounding box center [797, 121] width 137 height 11
type input "Under 18"
type input "18-24"
type input "25-34"
type input "35-44"
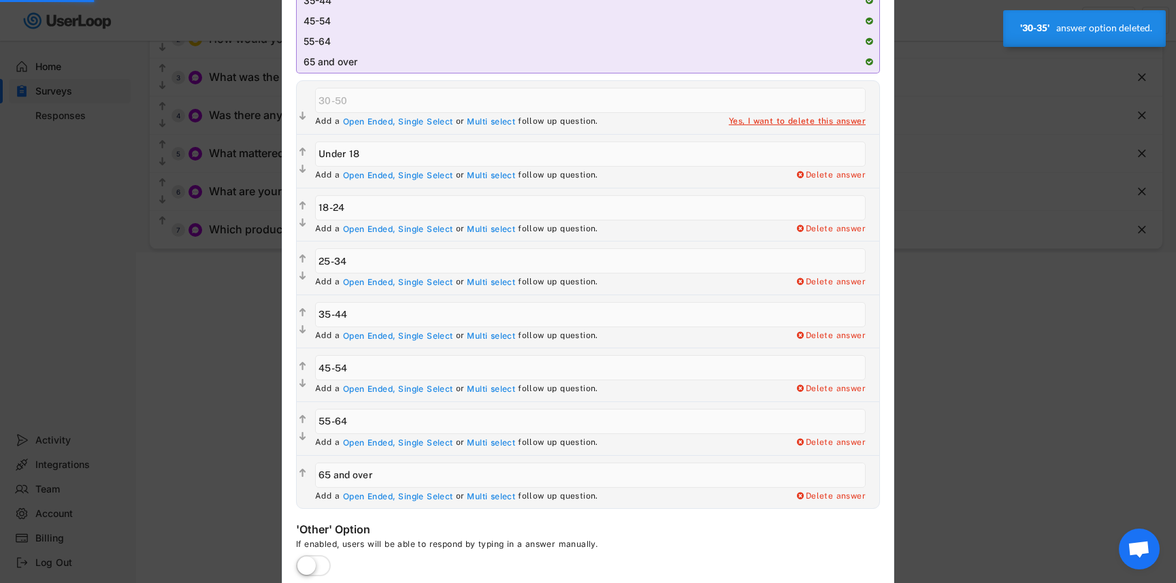
type input "45-54"
type input "55-64"
type input "65 and over"
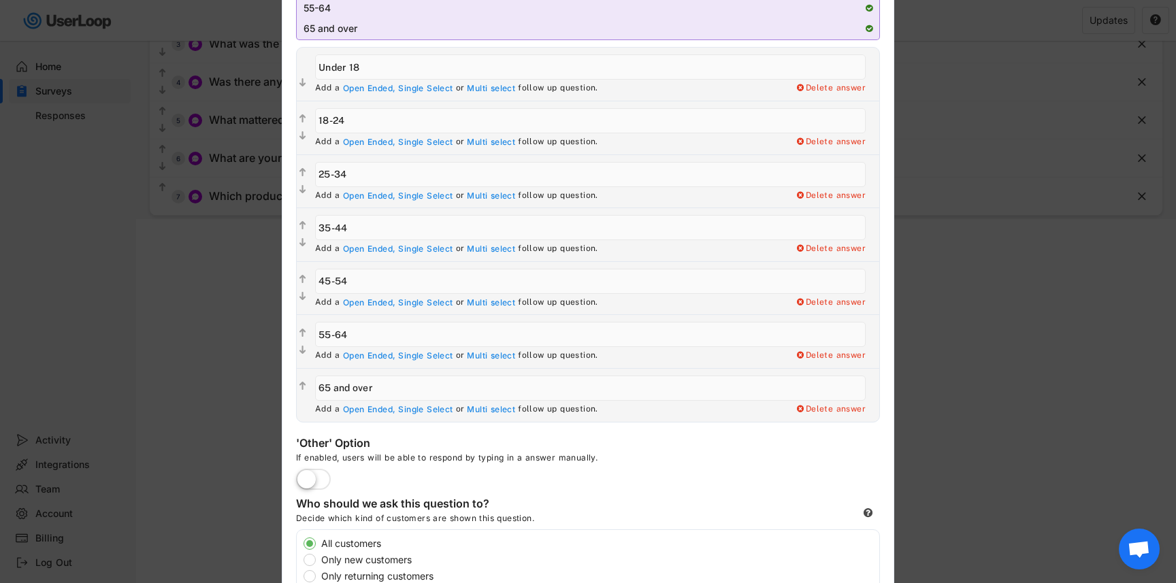
scroll to position [480, 0]
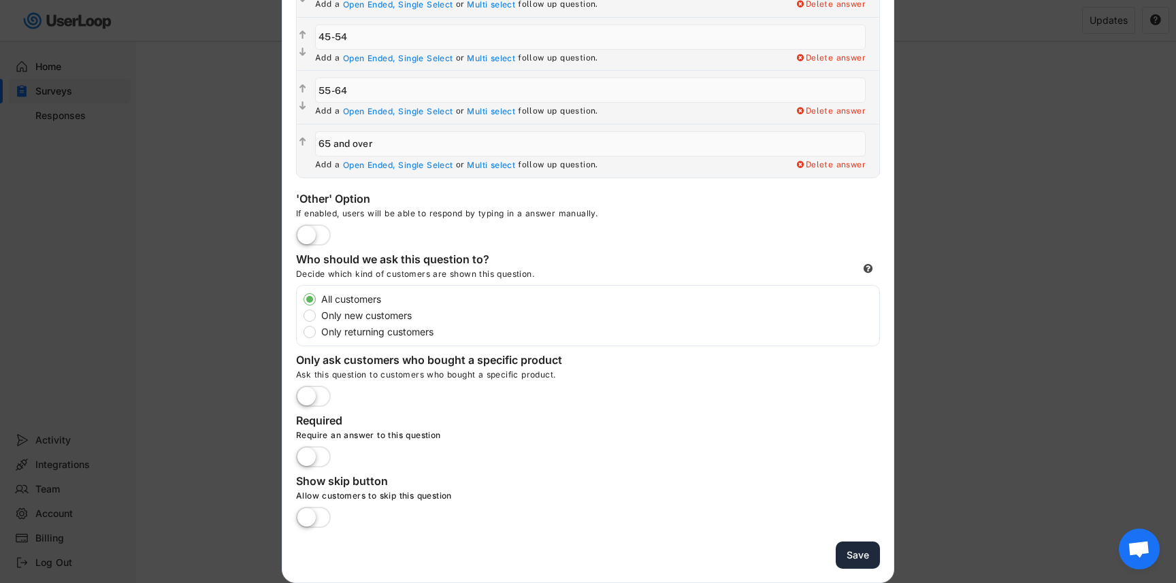
click at [859, 552] on button "Save" at bounding box center [857, 556] width 44 height 28
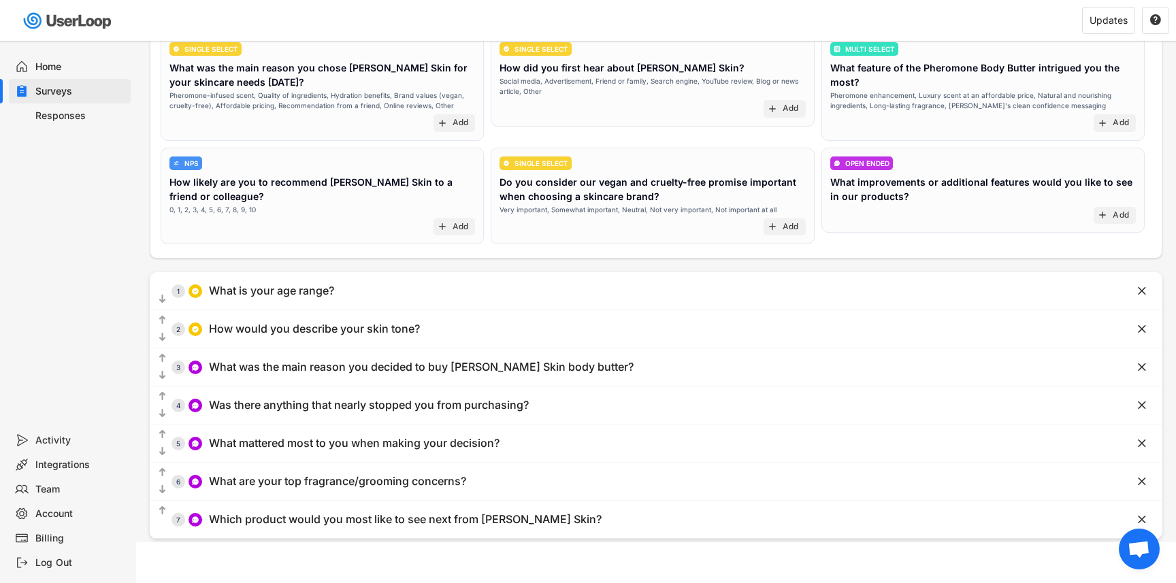
scroll to position [0, 0]
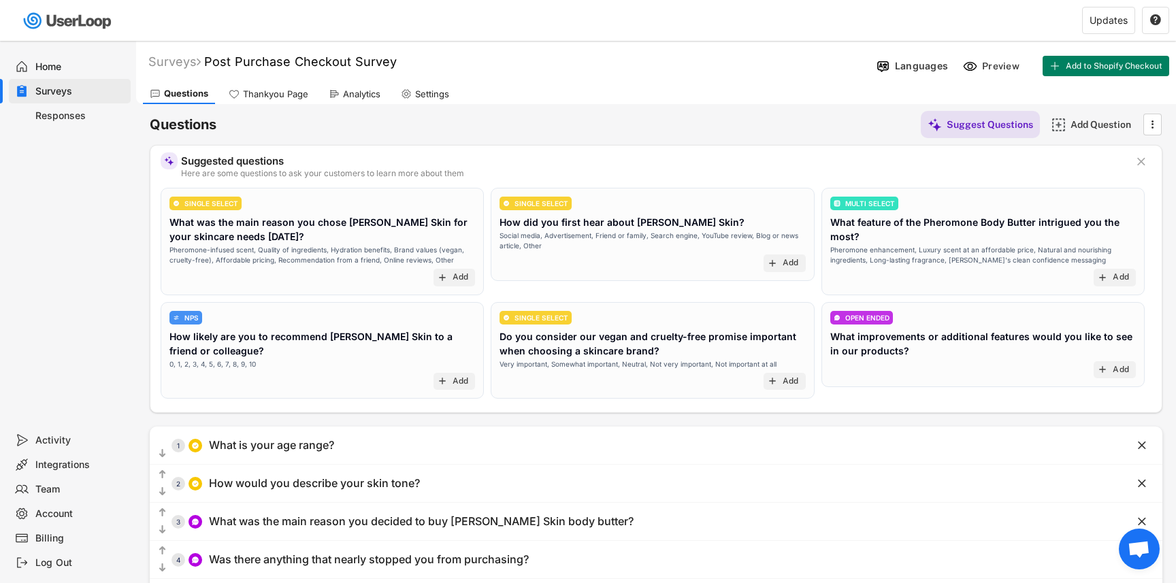
click at [995, 76] on div "Languages Preview Add to Shopify Checkout Activate Survey" at bounding box center [1023, 66] width 305 height 29
click at [1004, 61] on div "Preview" at bounding box center [1002, 66] width 41 height 12
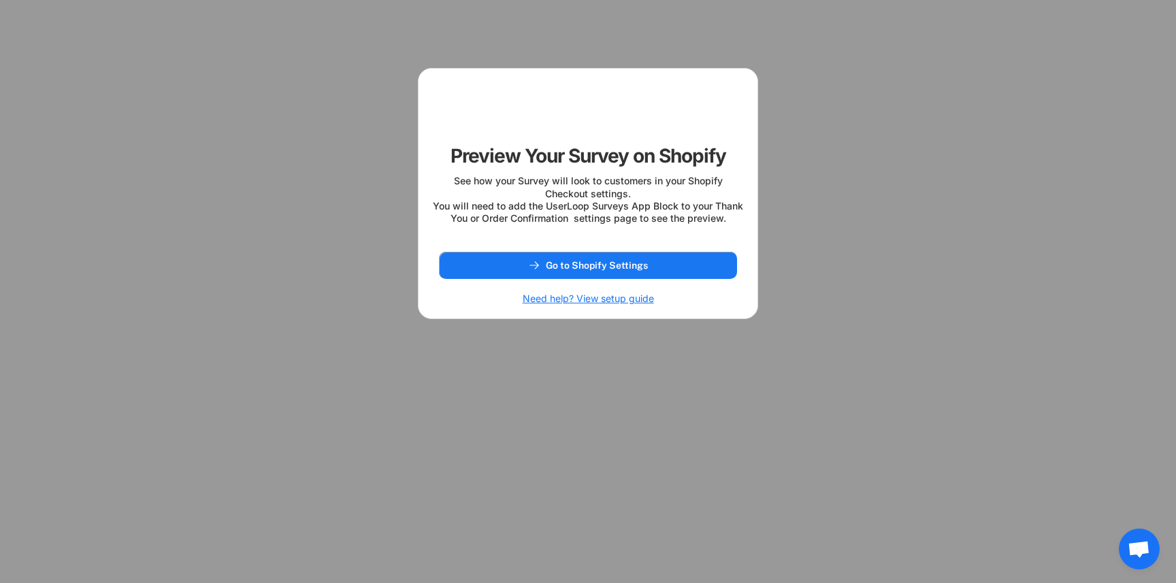
click at [593, 263] on div "Preview Your Survey on Shopify See how your Survey will look to customers in yo…" at bounding box center [588, 193] width 340 height 251
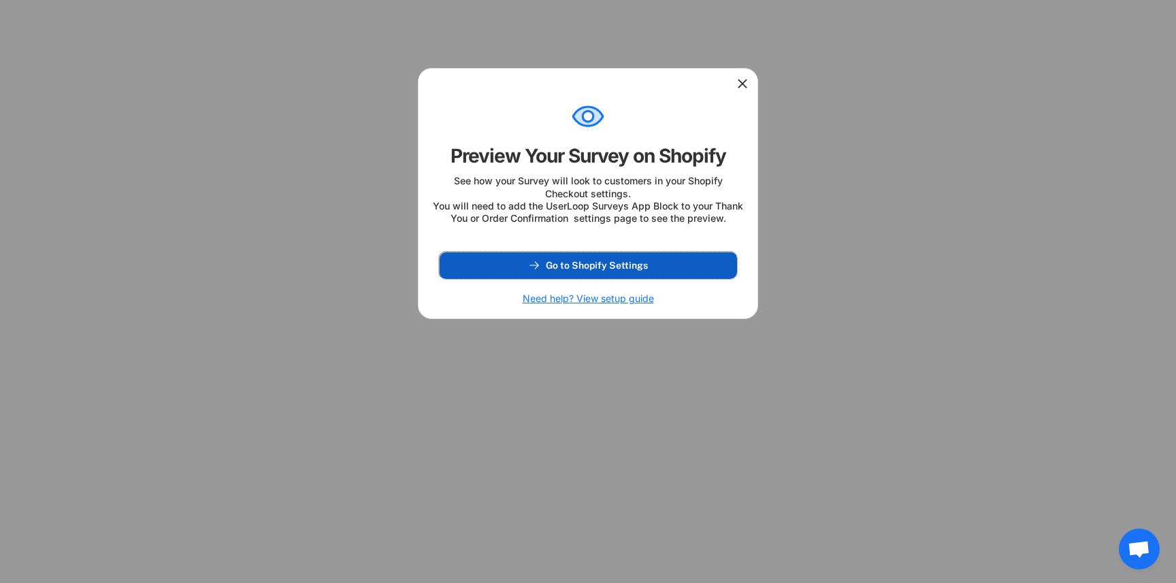
click at [587, 270] on span "Go to Shopify Settings" at bounding box center [597, 266] width 102 height 10
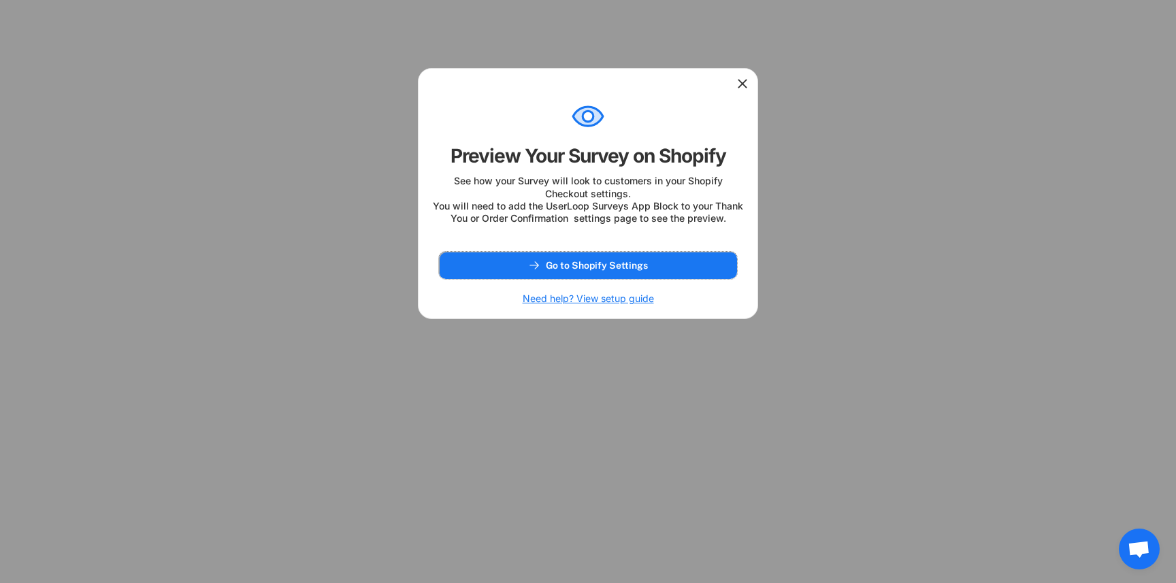
click at [743, 86] on icon at bounding box center [742, 84] width 14 height 14
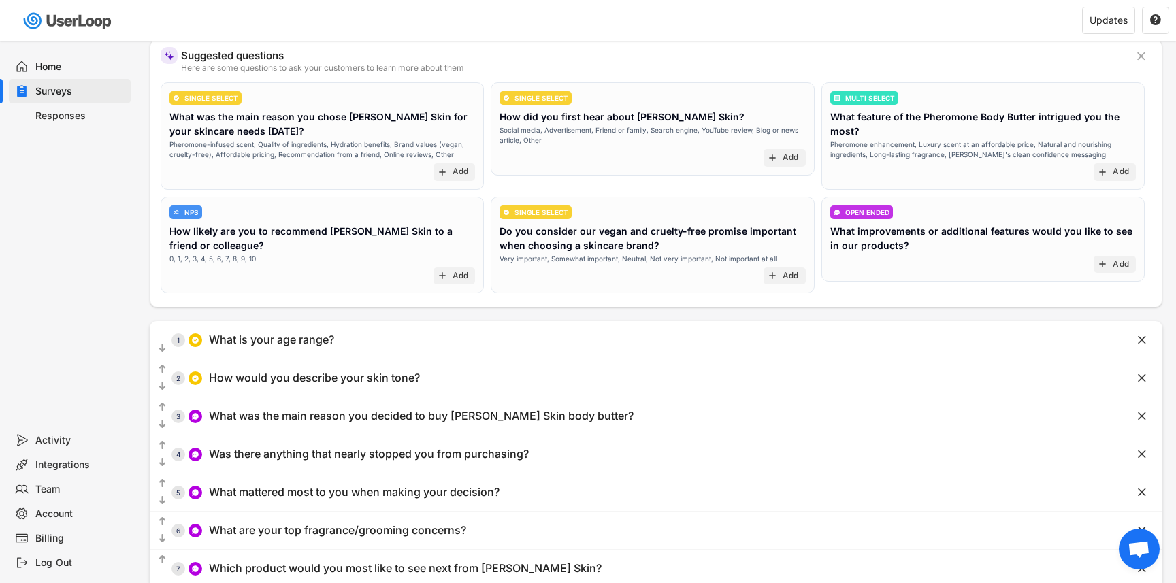
scroll to position [110, 0]
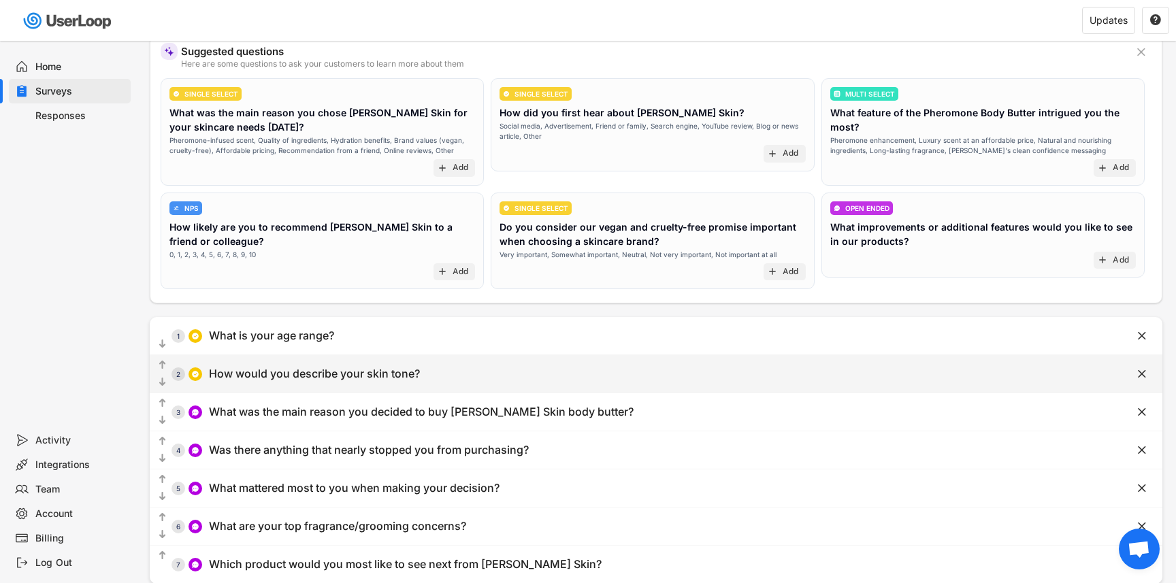
click at [597, 373] on div "  2 How would you describe your skin tone?" at bounding box center [622, 374] width 944 height 31
type input "How would you describe your skin tone?"
type input "Light"
type input "Brown"
type input "Dark"
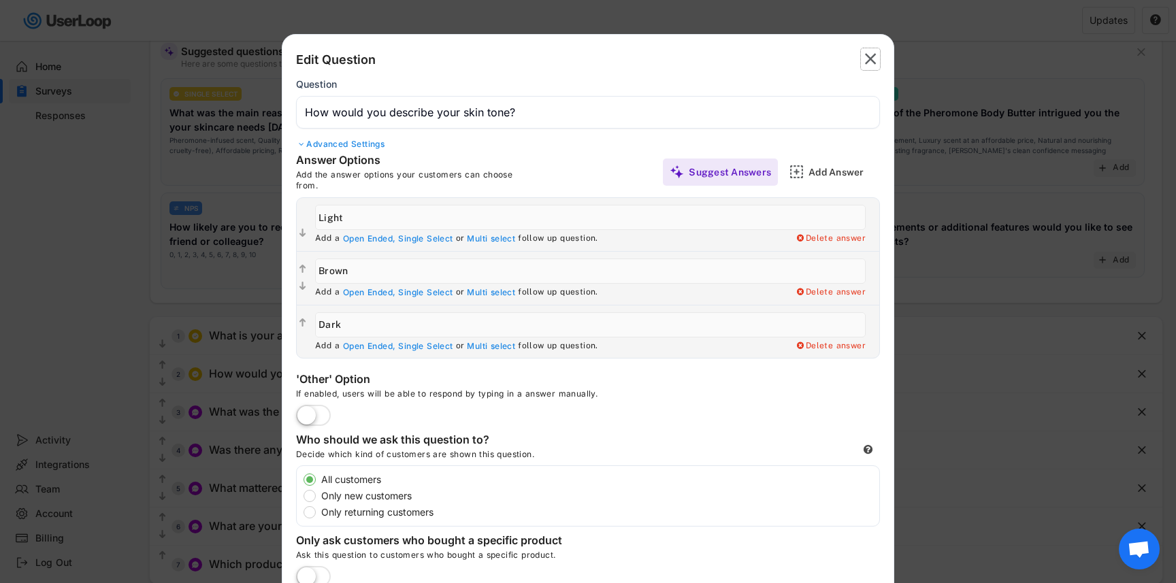
click at [865, 67] on text "" at bounding box center [871, 59] width 12 height 20
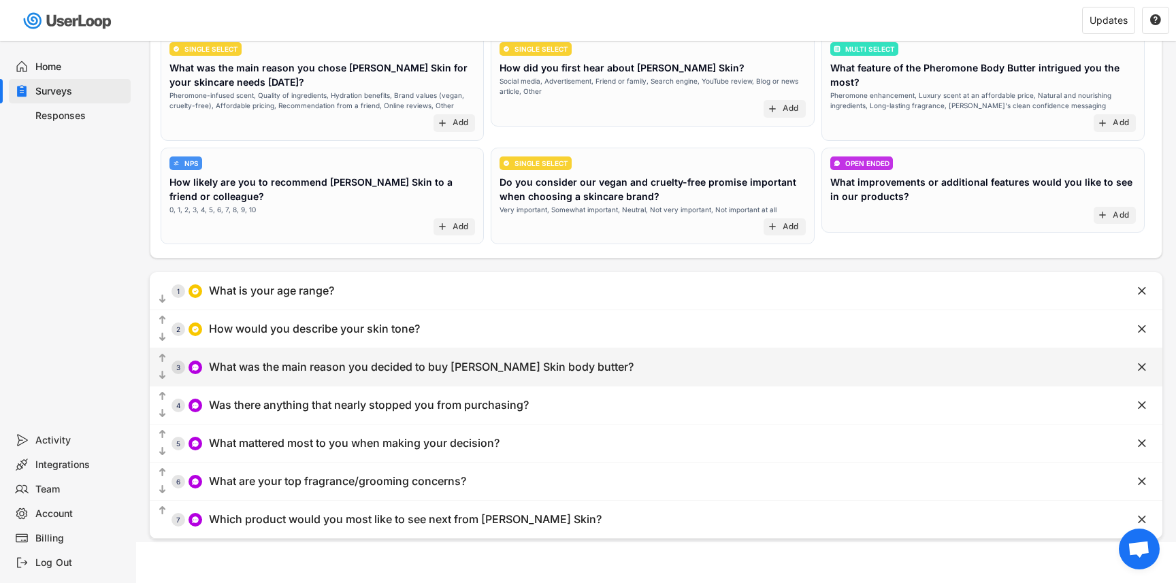
scroll to position [0, 0]
